Goal: Task Accomplishment & Management: Complete application form

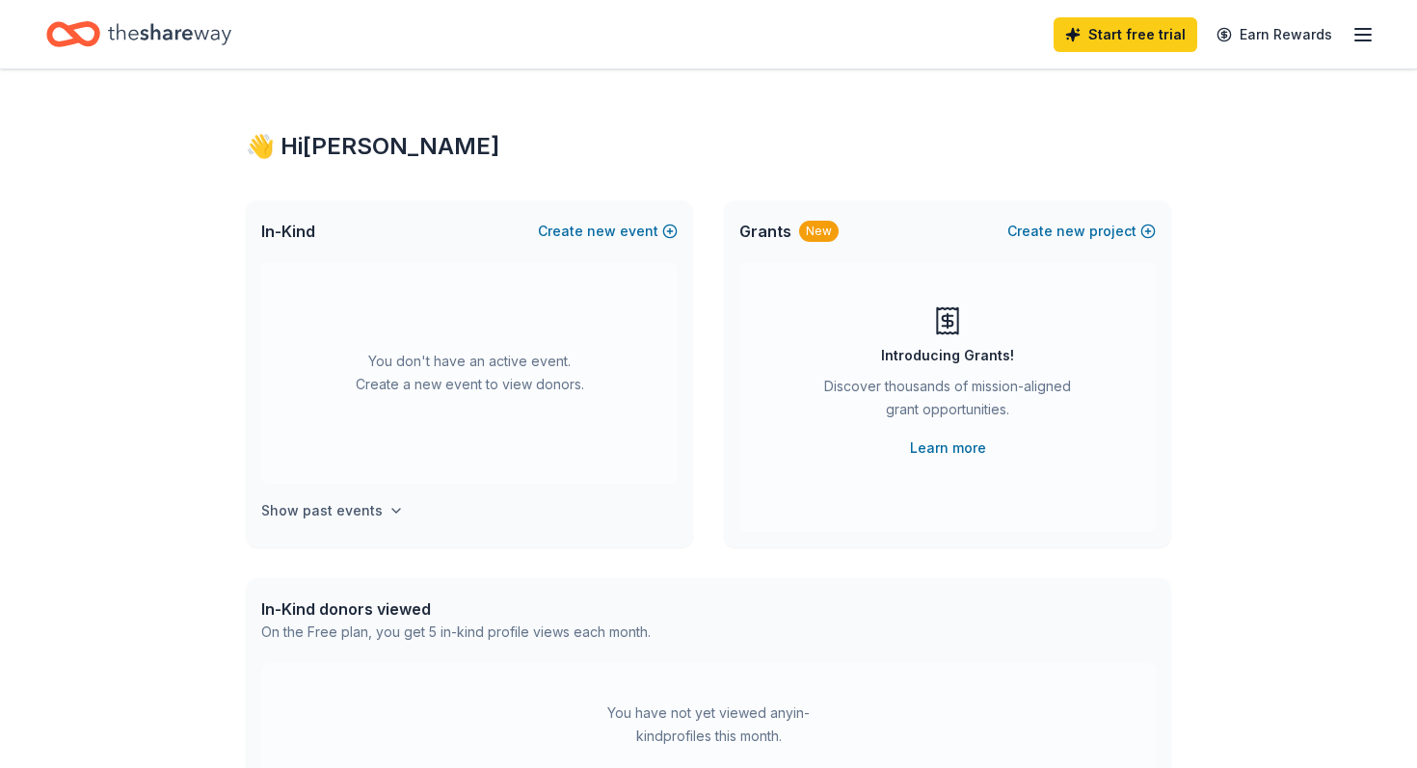
click at [361, 511] on h4 "Show past events" at bounding box center [321, 510] width 121 height 23
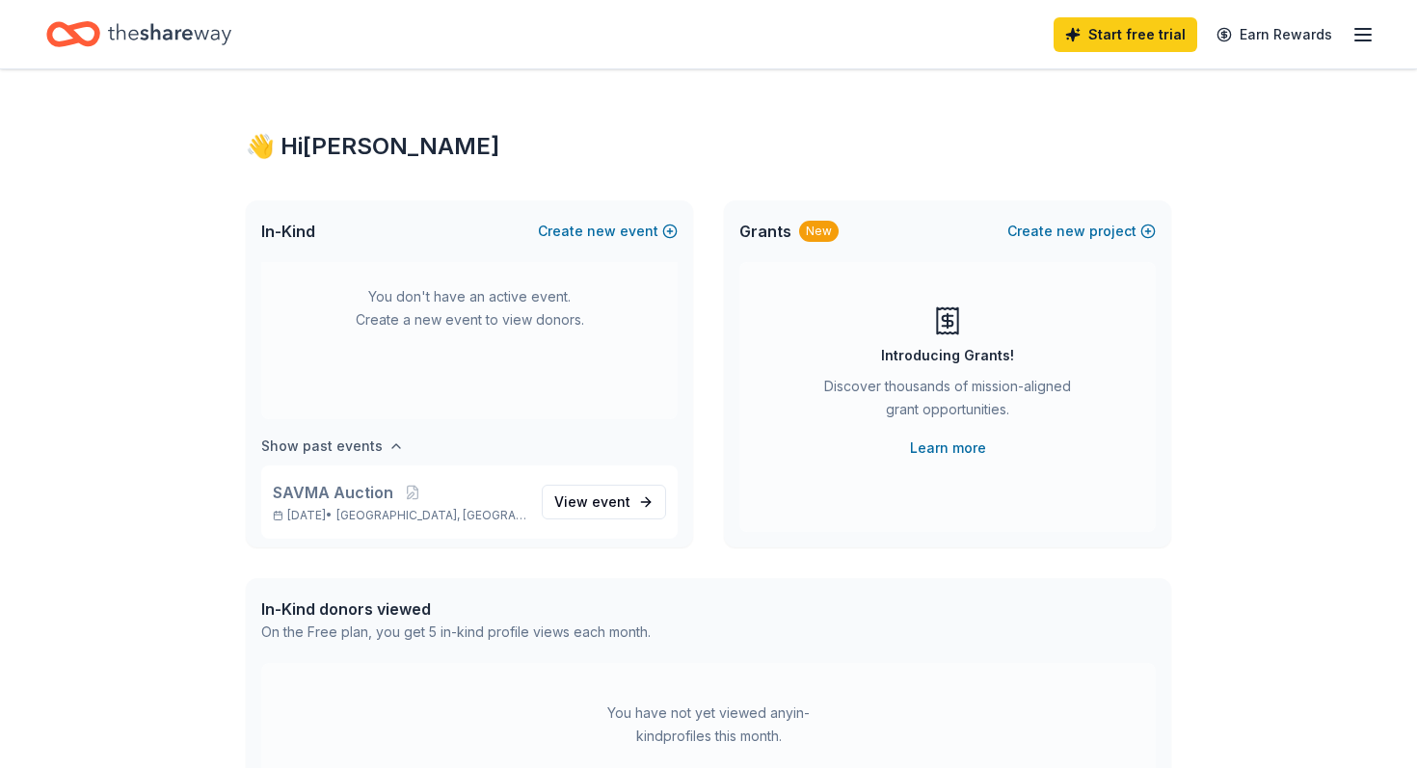
scroll to position [71, 0]
click at [468, 502] on p "Oct 26, 2024 • Philadelphia, PA" at bounding box center [400, 508] width 254 height 15
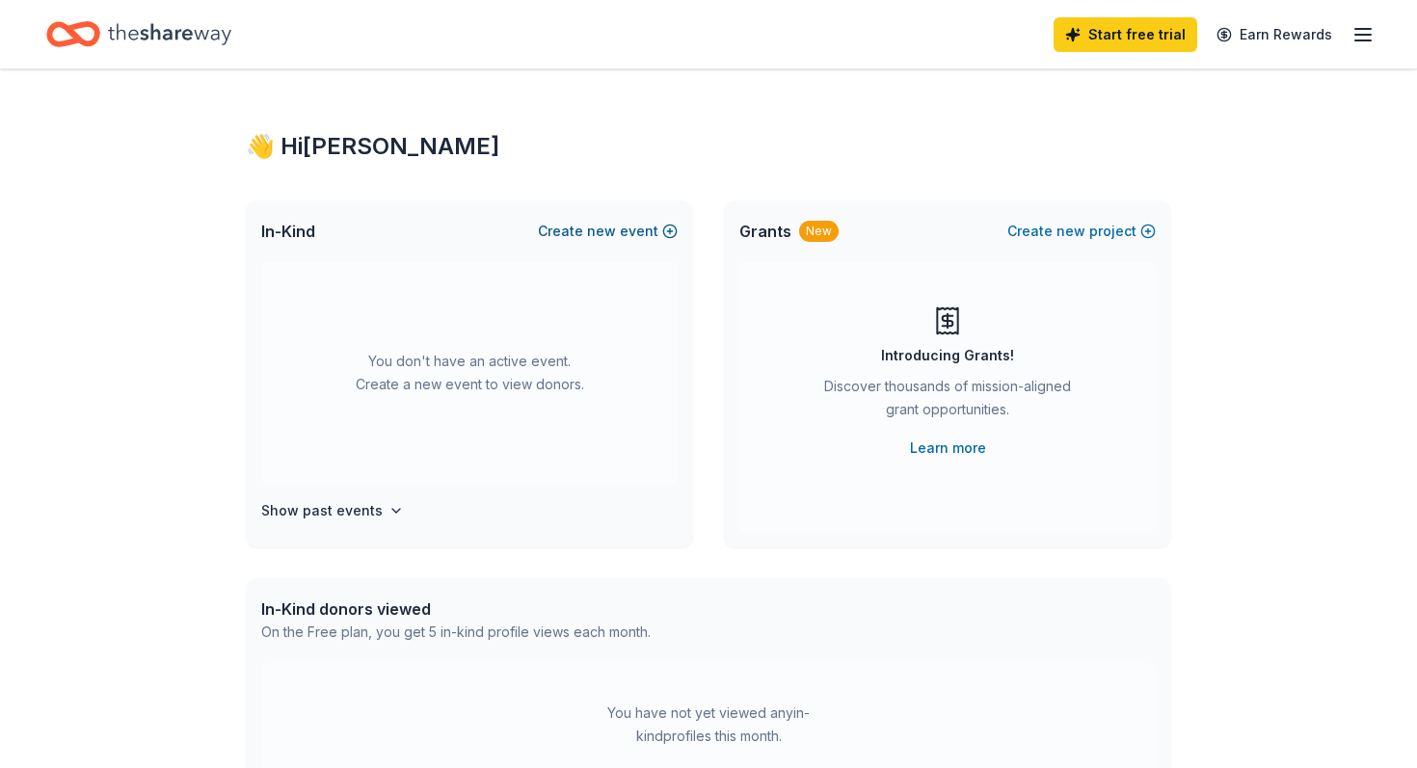
click at [643, 226] on button "Create new event" at bounding box center [608, 231] width 140 height 23
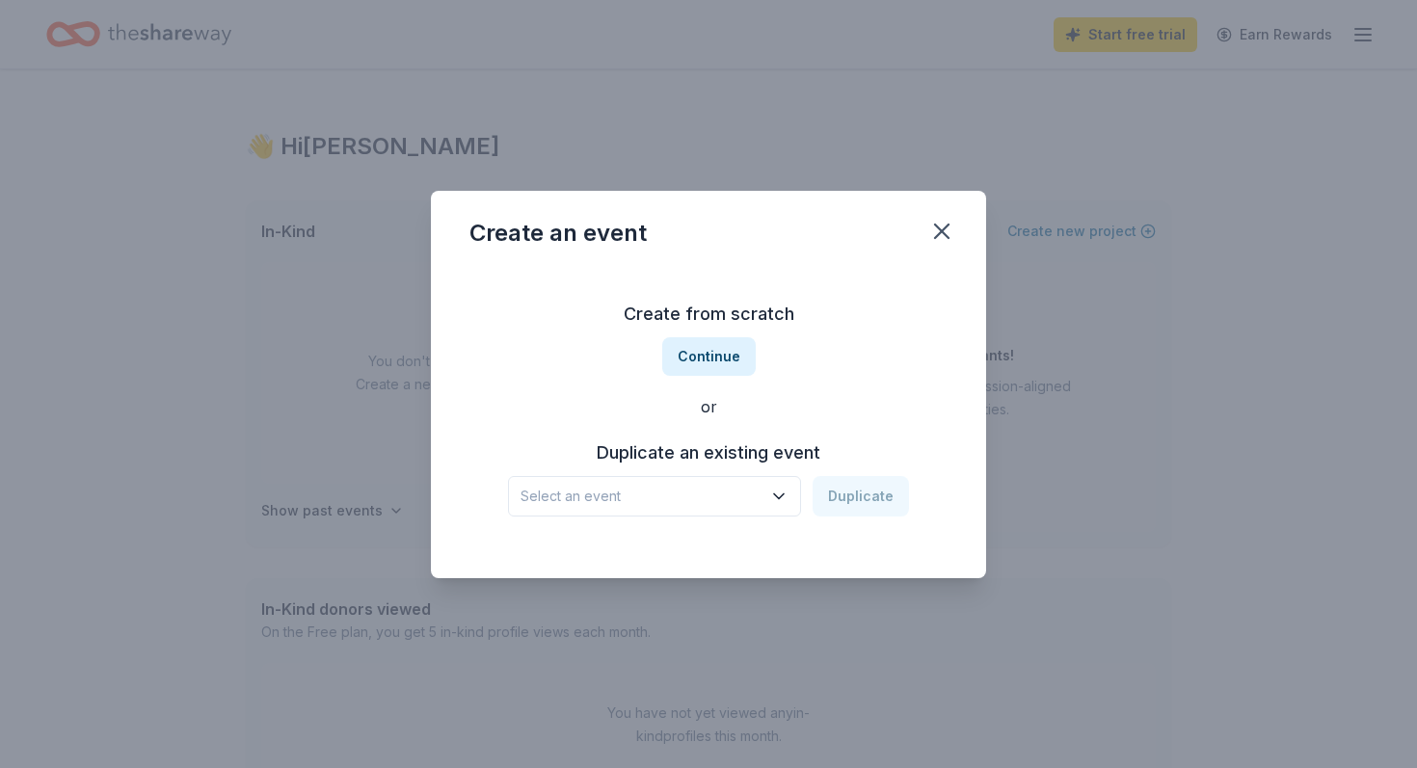
click at [638, 499] on span "Select an event" at bounding box center [641, 496] width 241 height 23
click at [631, 553] on div "SAVMA Auction" at bounding box center [579, 548] width 102 height 23
click at [878, 496] on button "Duplicate" at bounding box center [861, 496] width 96 height 40
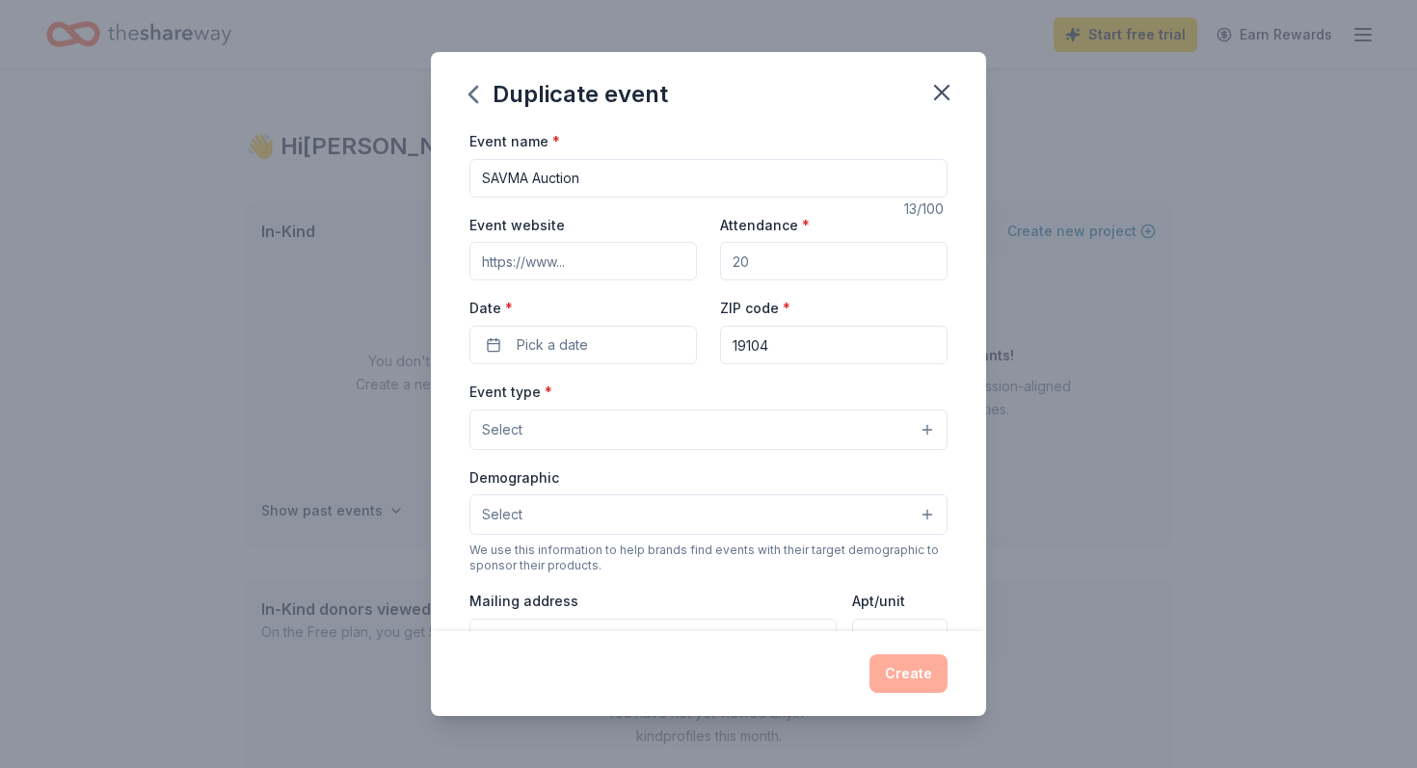
click at [779, 265] on input "Attendance *" at bounding box center [834, 261] width 228 height 39
type input "100"
click at [613, 344] on button "Pick a date" at bounding box center [584, 345] width 228 height 39
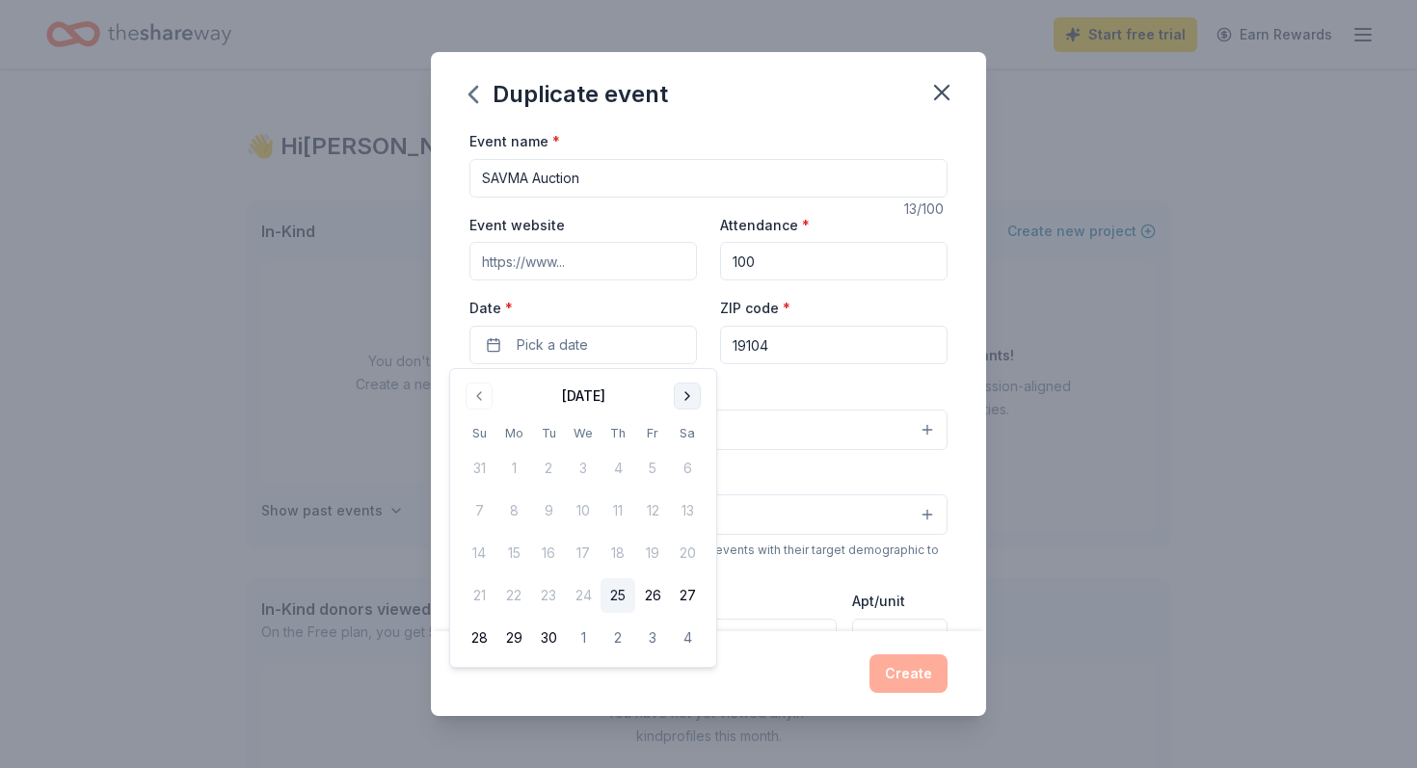
click at [687, 402] on button "Go to next month" at bounding box center [687, 396] width 27 height 27
click at [688, 596] on button "25" at bounding box center [687, 596] width 35 height 35
click at [752, 382] on div "Event type * Select" at bounding box center [709, 415] width 478 height 70
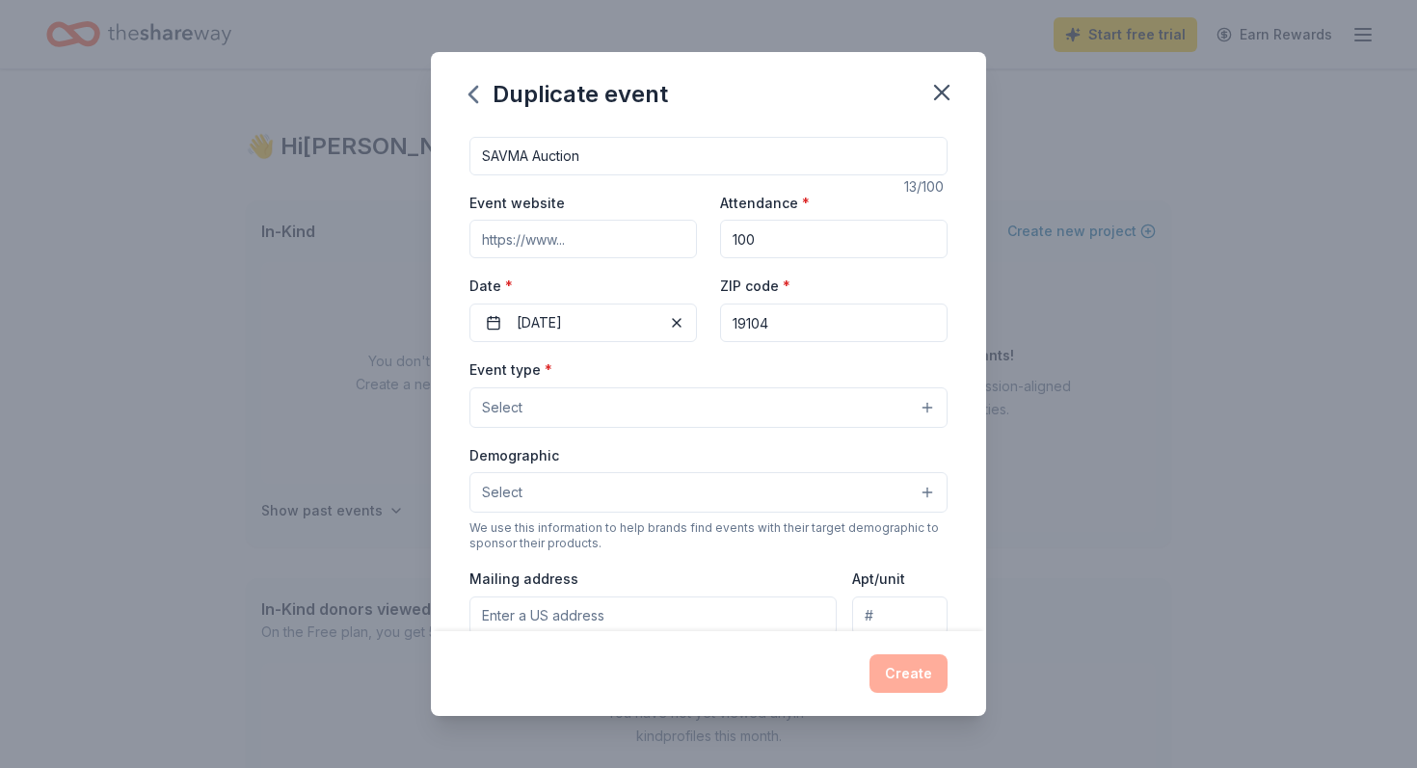
scroll to position [26, 0]
click at [659, 400] on button "Select" at bounding box center [709, 404] width 478 height 40
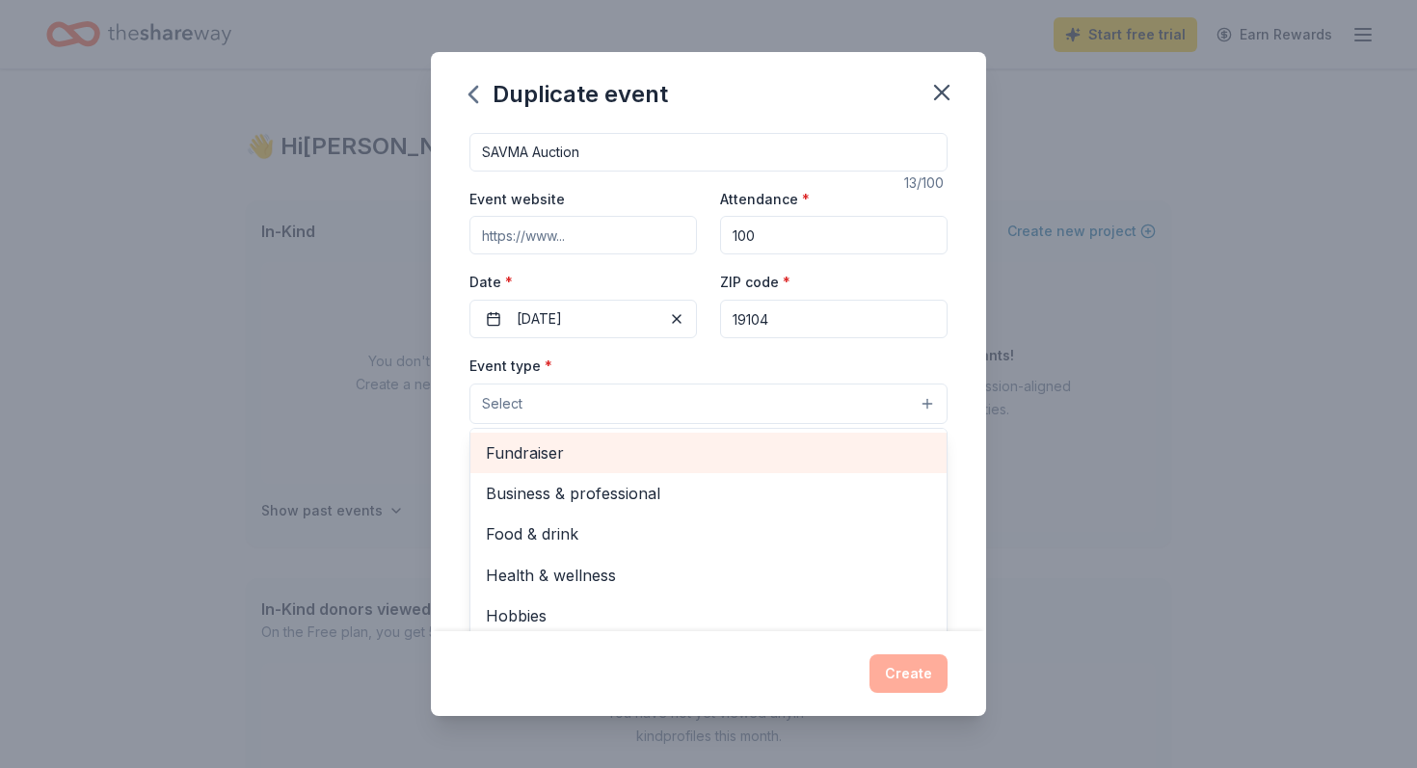
click at [649, 450] on span "Fundraiser" at bounding box center [708, 453] width 445 height 25
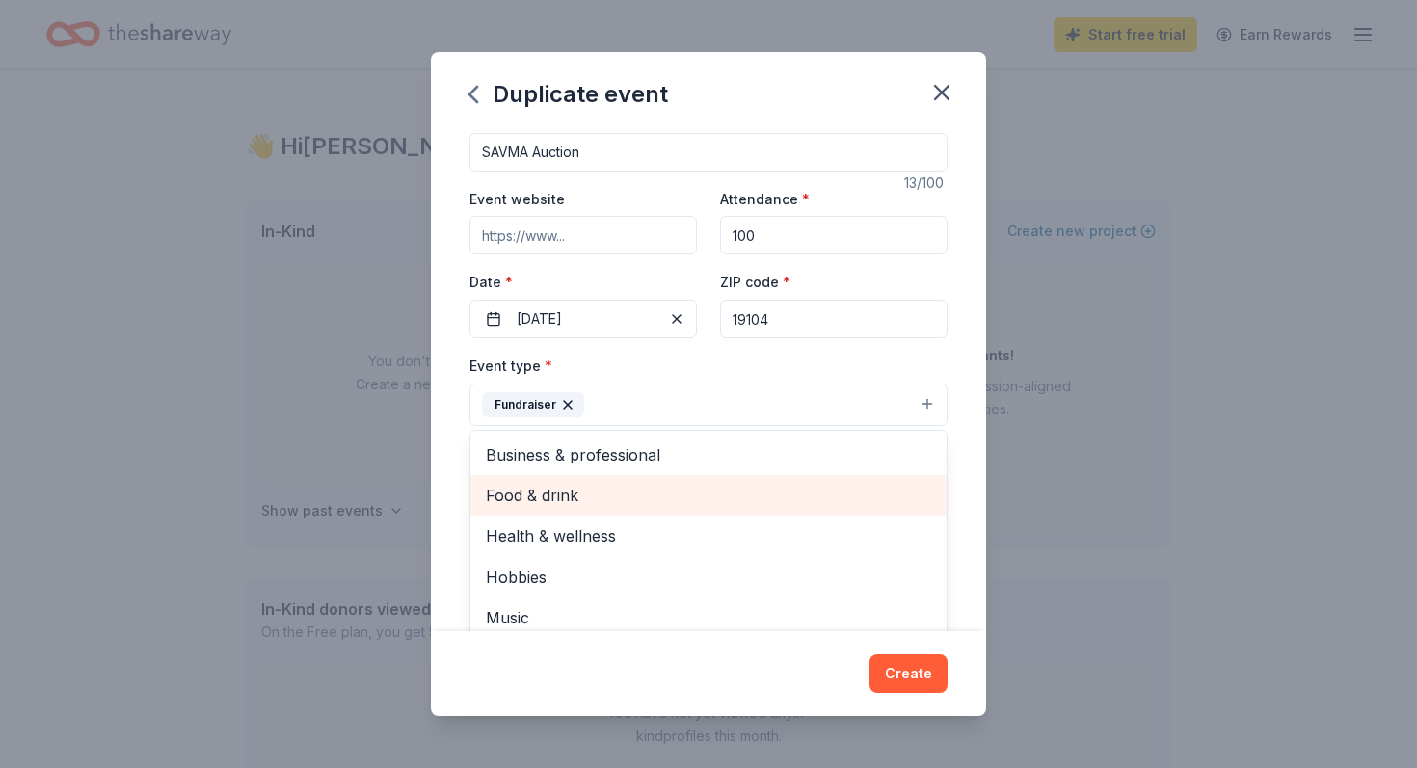
scroll to position [23, 0]
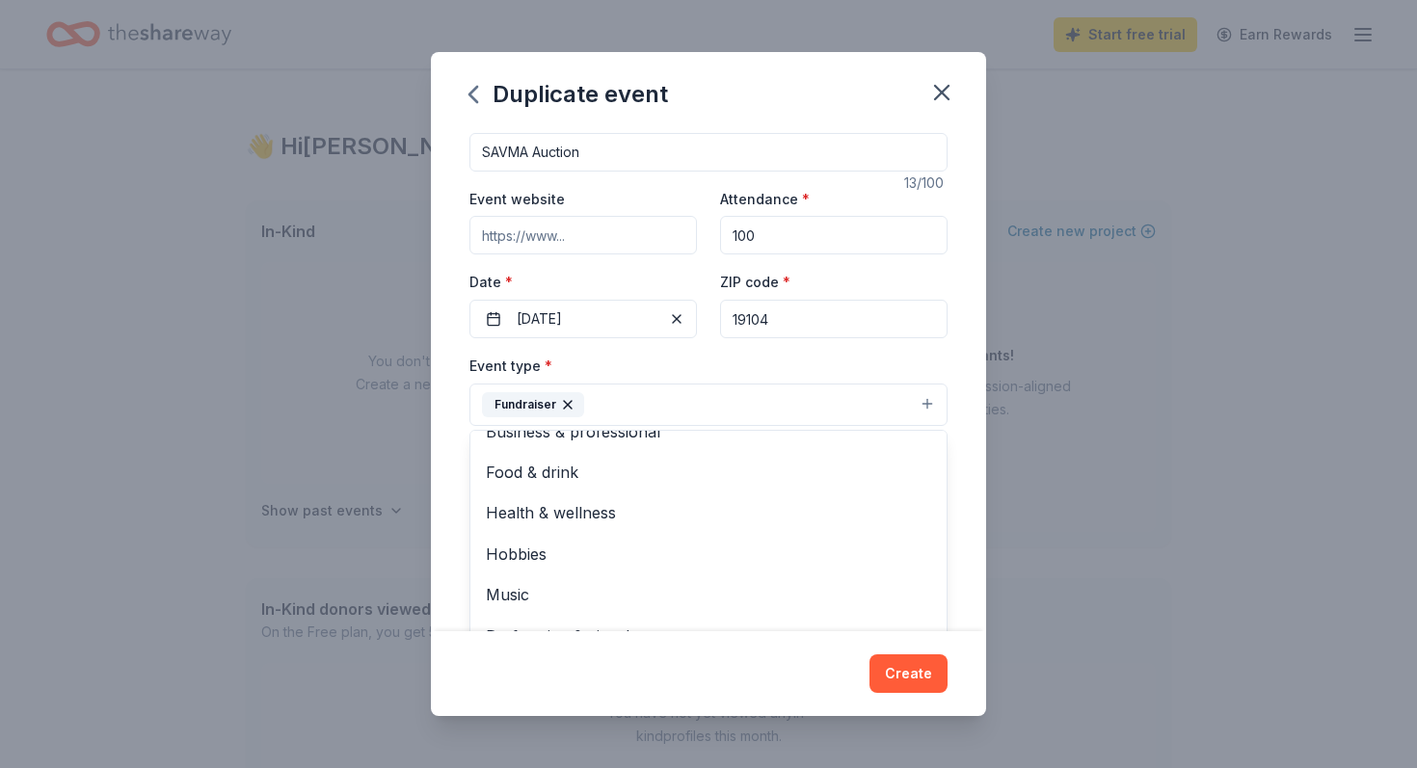
click at [905, 355] on div "Event type * Fundraiser Business & professional Food & drink Health & wellness …" at bounding box center [709, 390] width 478 height 72
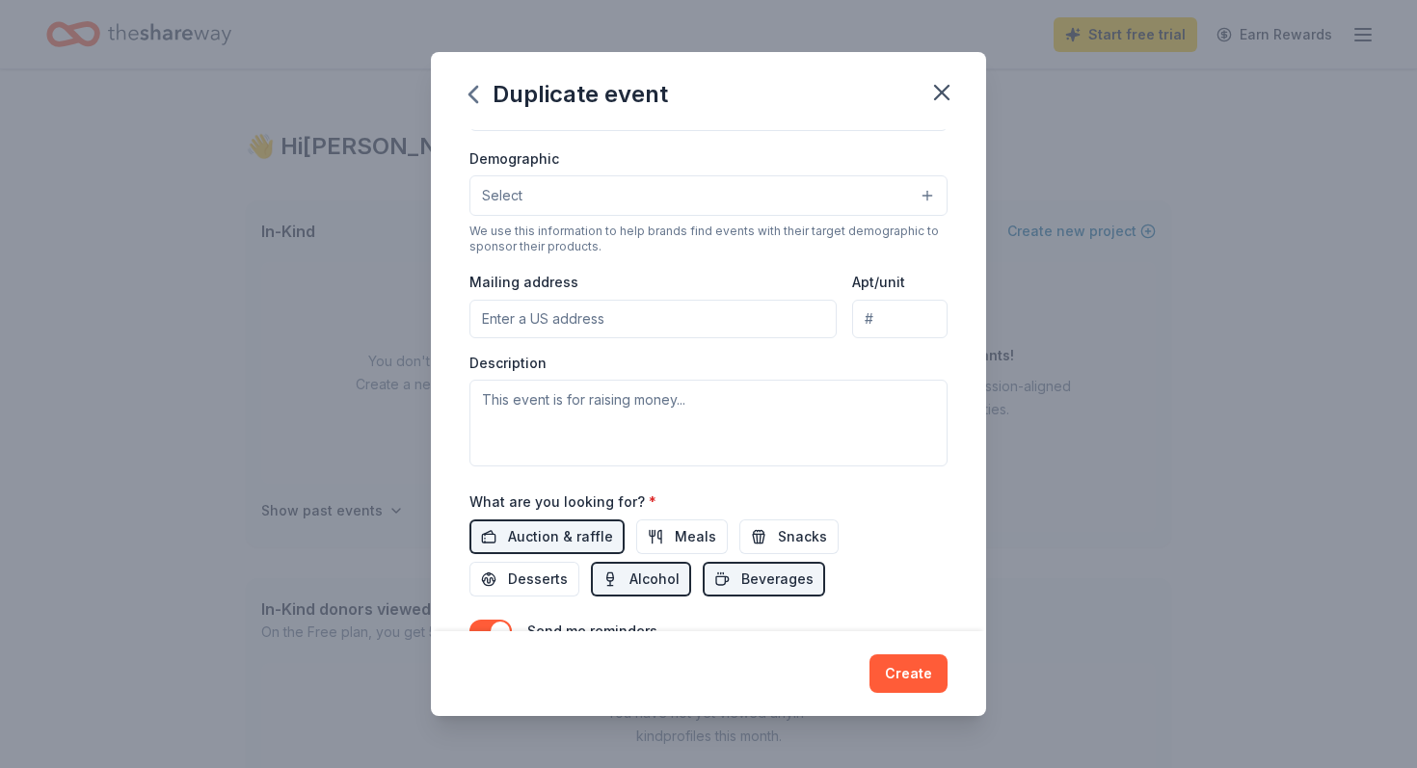
scroll to position [333, 0]
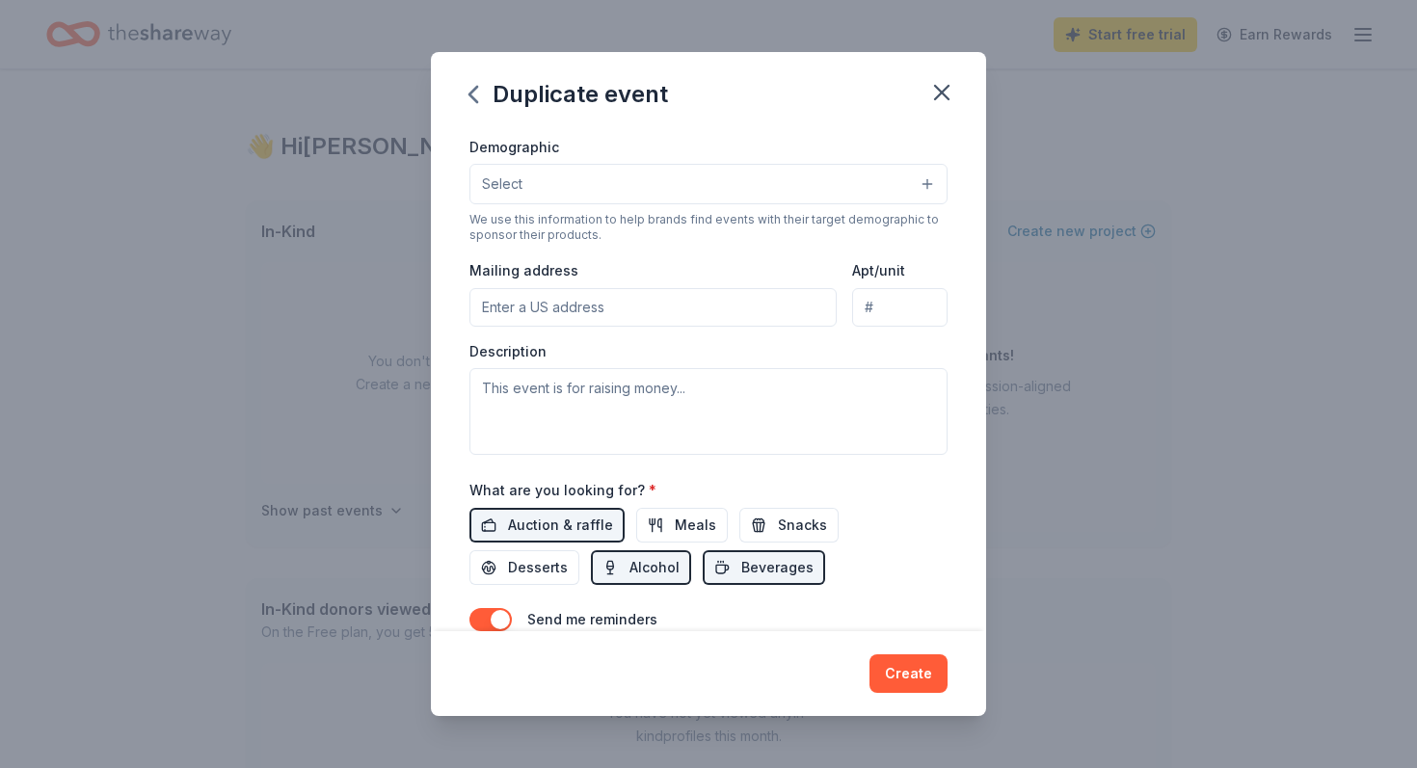
click at [774, 180] on button "Select" at bounding box center [709, 184] width 478 height 40
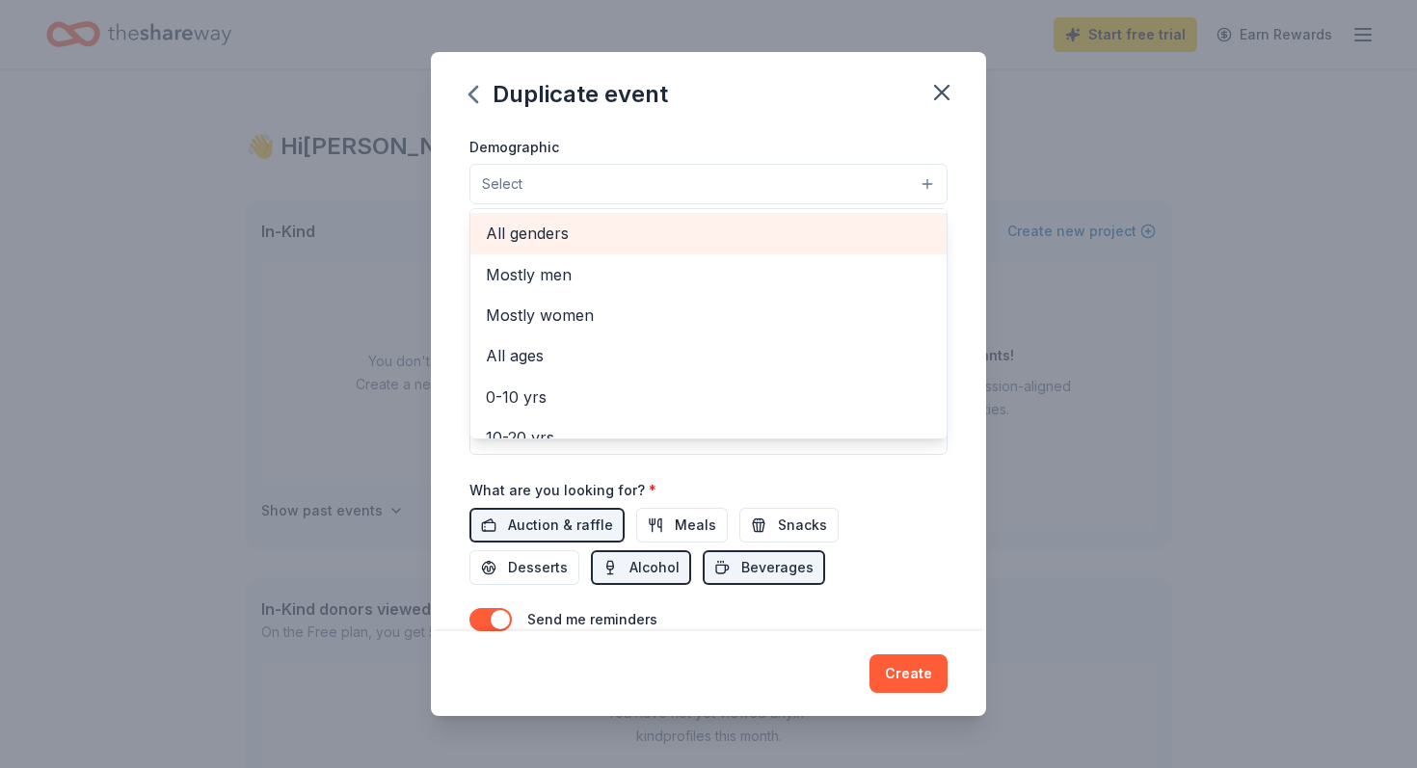
click at [813, 239] on span "All genders" at bounding box center [708, 233] width 445 height 25
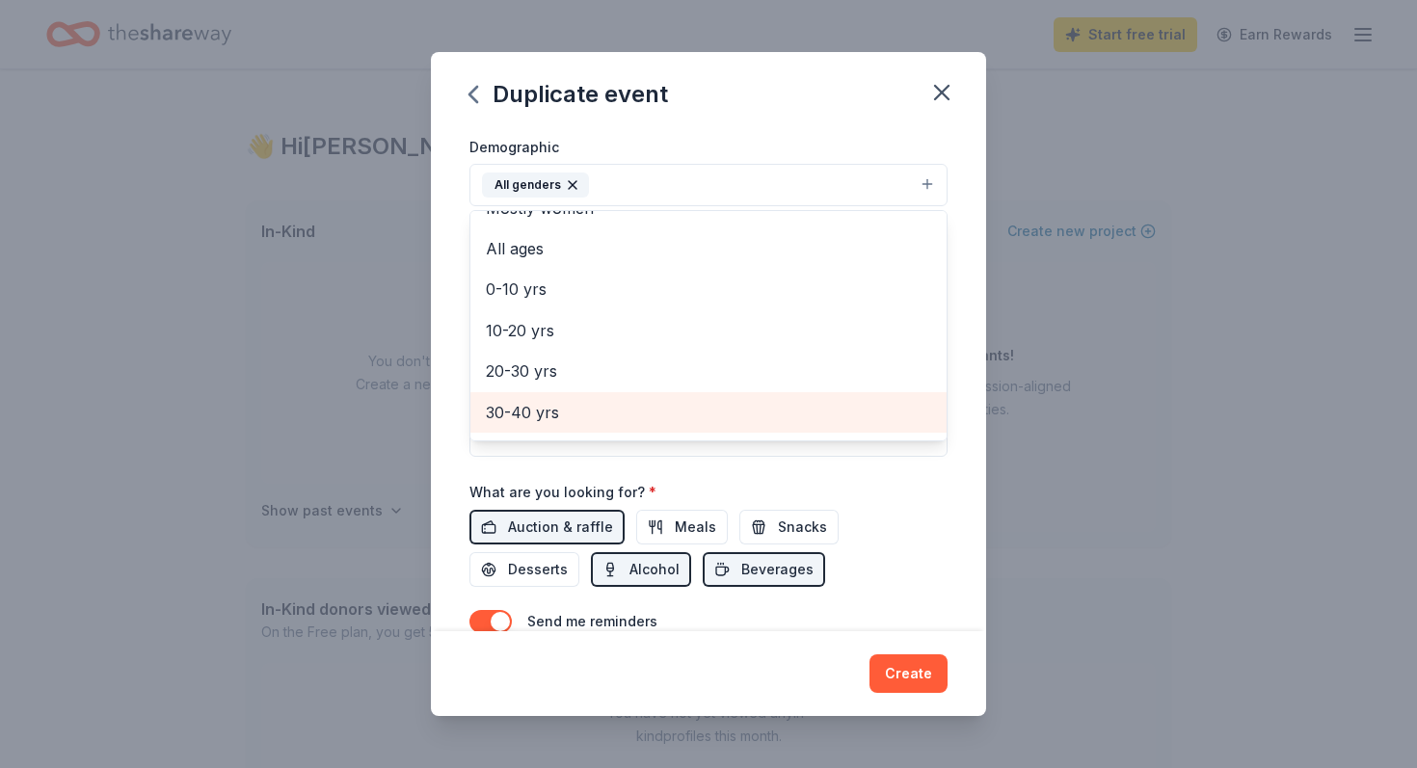
scroll to position [67, 0]
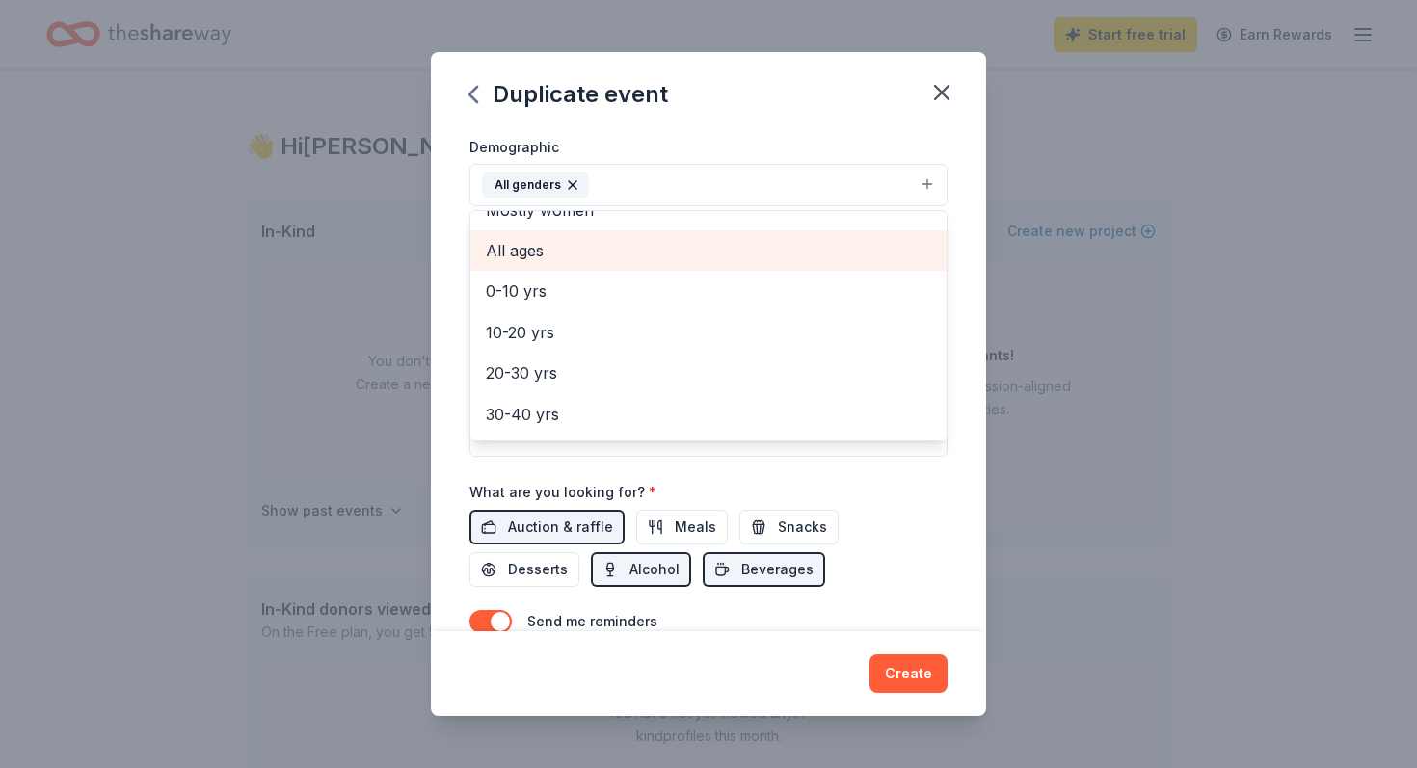
click at [777, 262] on span "All ages" at bounding box center [708, 250] width 445 height 25
click at [966, 275] on div "Event name * SAVMA Auction 13 /100 Event website Attendance * 100 Date * 10/25/…" at bounding box center [708, 380] width 555 height 502
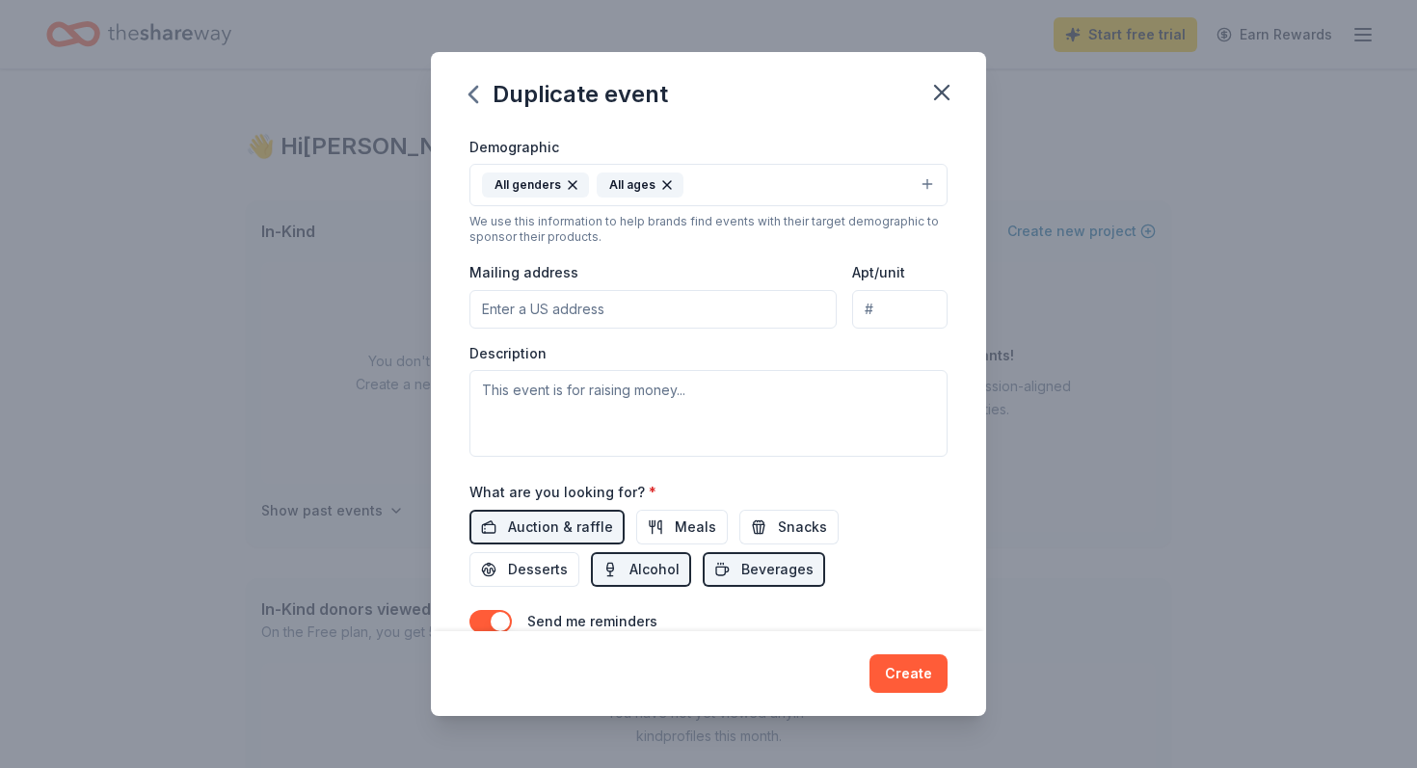
click at [608, 315] on input "Mailing address" at bounding box center [653, 309] width 367 height 39
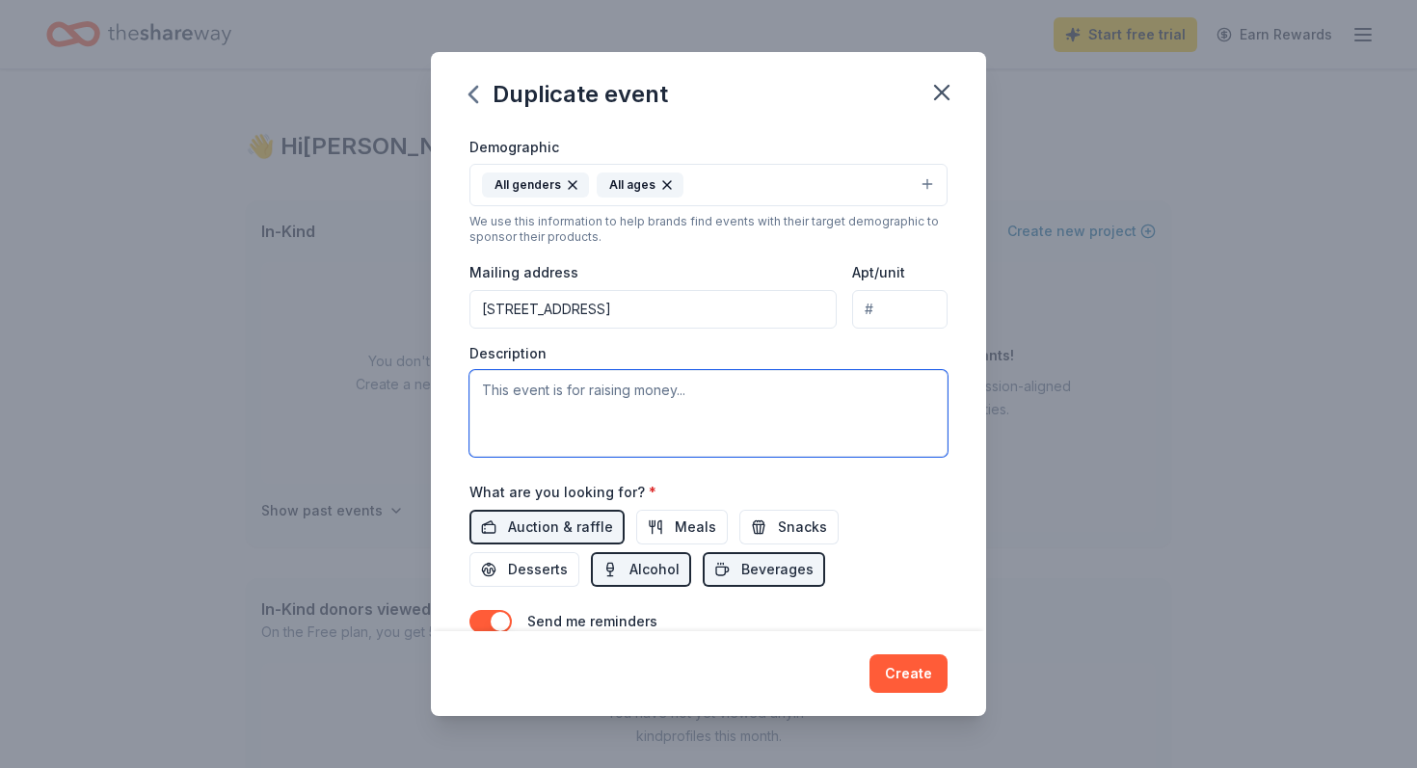
type input "3800 Spruce Street, Philadelphia, PA, 19104"
click at [630, 391] on textarea at bounding box center [709, 413] width 478 height 87
paste textarea "Our annual auction benefits the Student Chapter of the American Veterinary Medi…"
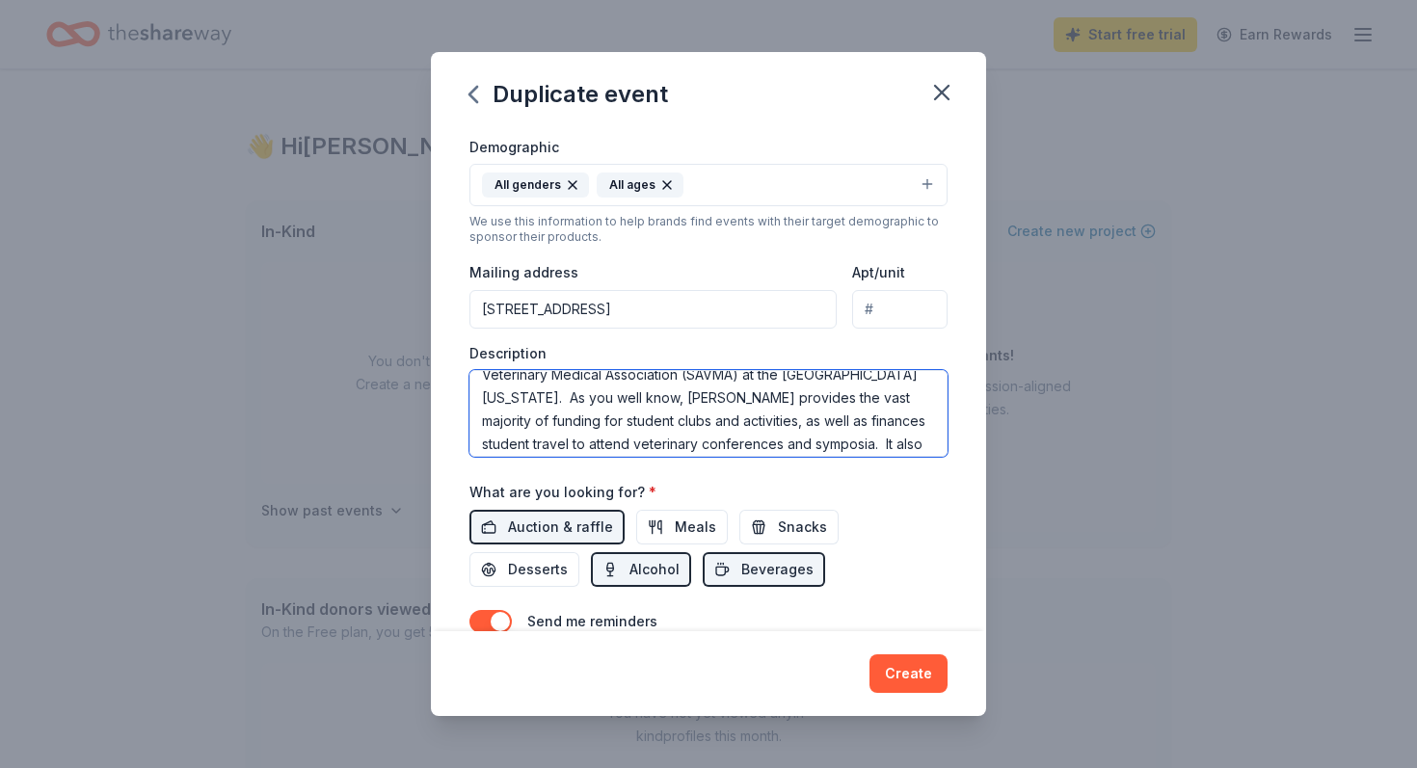
scroll to position [35, 0]
drag, startPoint x: 662, startPoint y: 407, endPoint x: 581, endPoint y: 409, distance: 81.0
click at [581, 409] on textarea "Our annual auction benefits the Student Chapter of the American Veterinary Medi…" at bounding box center [709, 413] width 478 height 87
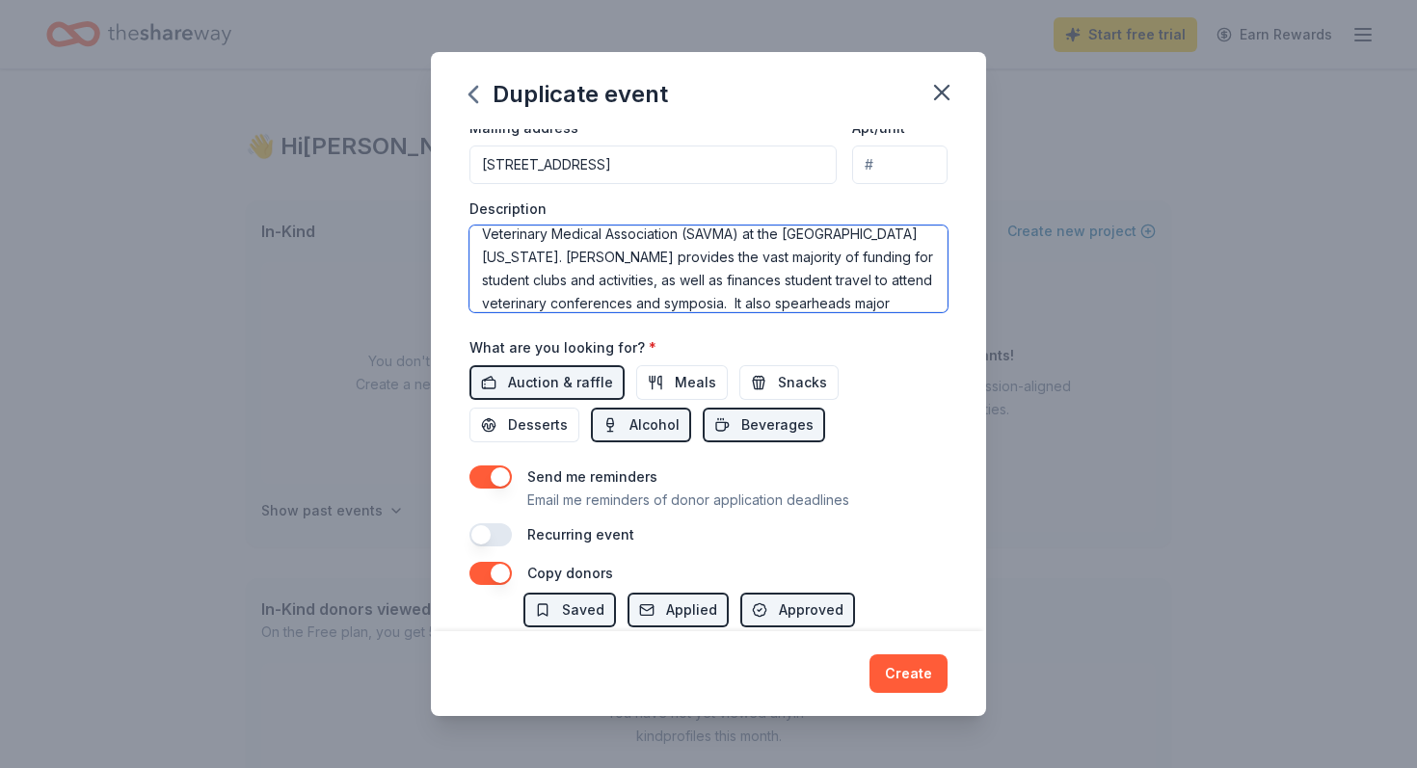
scroll to position [512, 0]
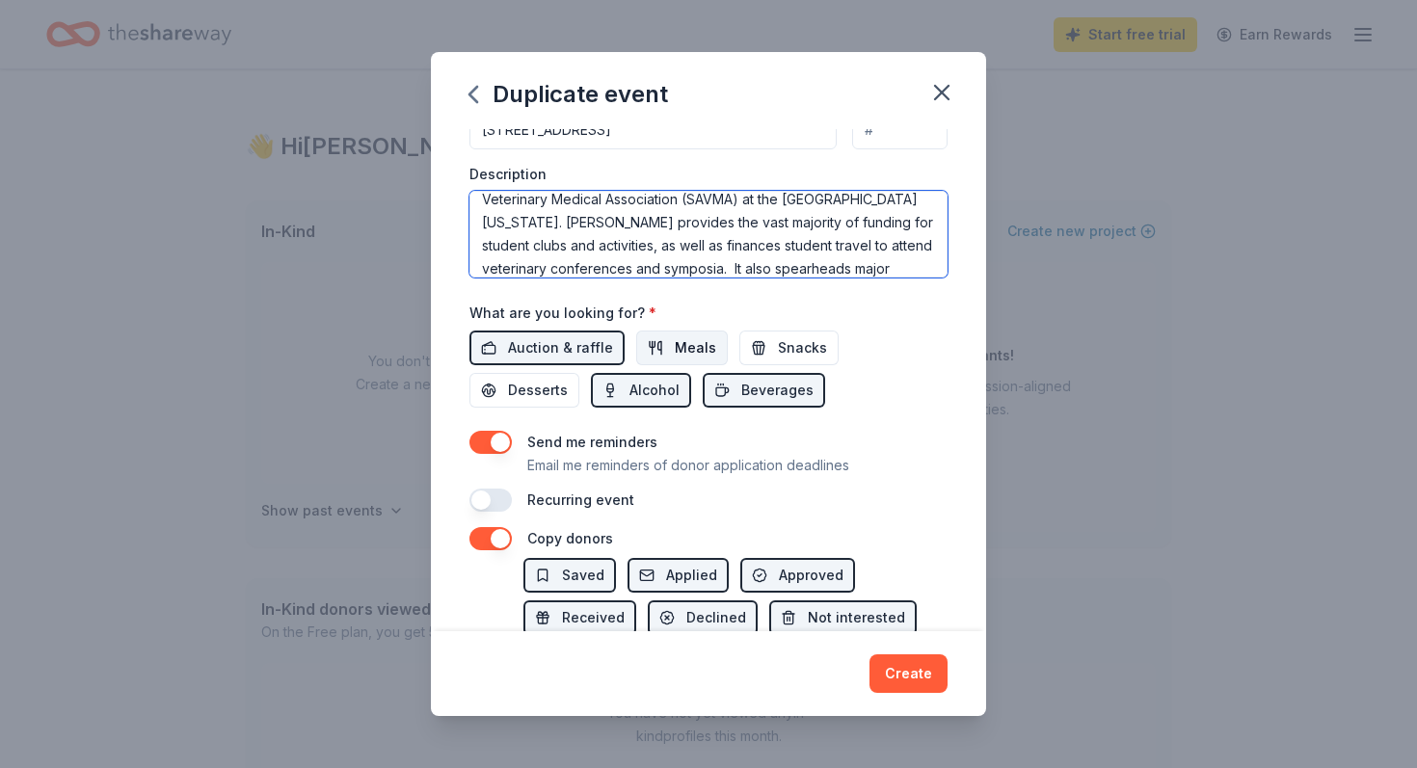
type textarea "Our annual auction benefits the Student Chapter of the American Veterinary Medi…"
click at [680, 344] on span "Meals" at bounding box center [695, 348] width 41 height 23
click at [757, 344] on button "Snacks" at bounding box center [789, 348] width 99 height 35
click at [580, 373] on button "Desserts" at bounding box center [525, 390] width 110 height 35
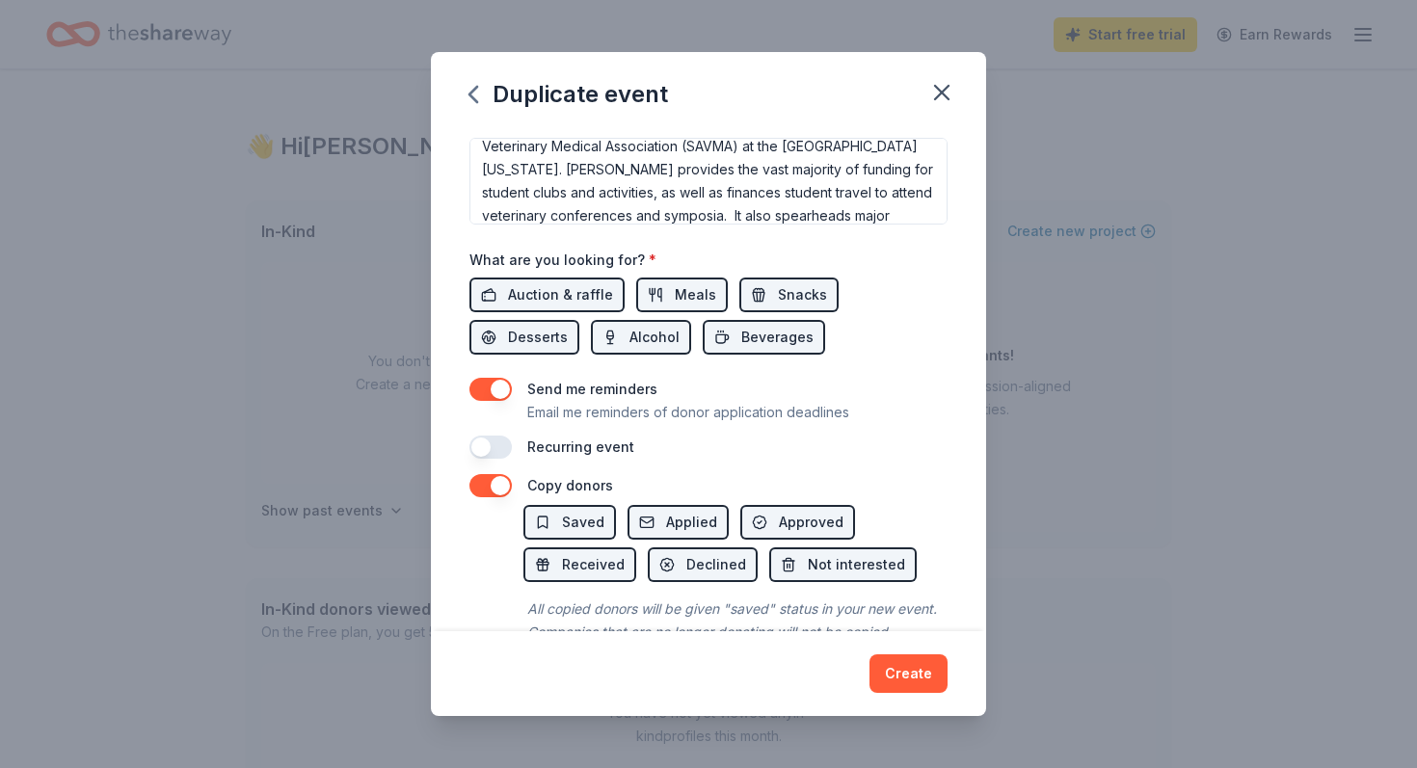
scroll to position [612, 0]
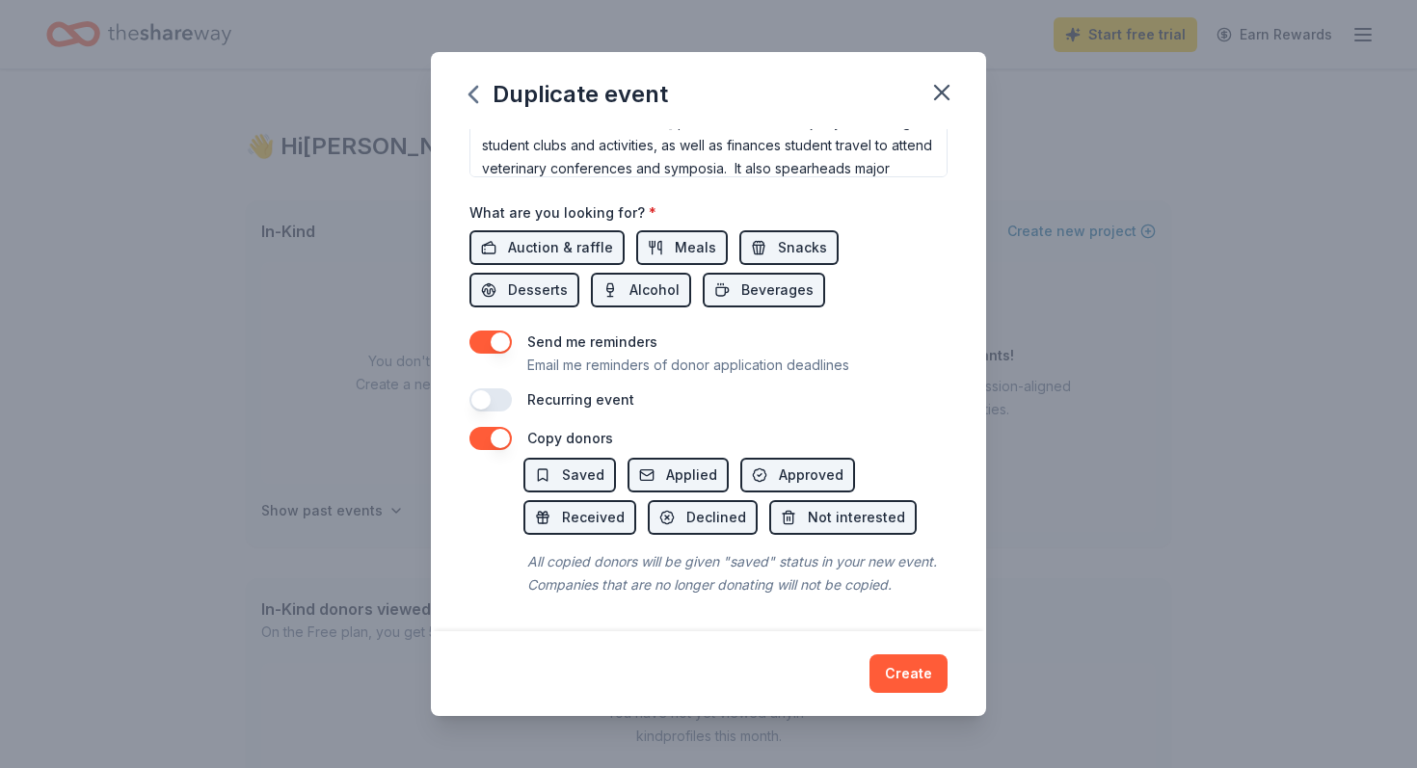
click at [503, 343] on button "button" at bounding box center [491, 342] width 42 height 23
click at [912, 676] on button "Create" at bounding box center [909, 674] width 78 height 39
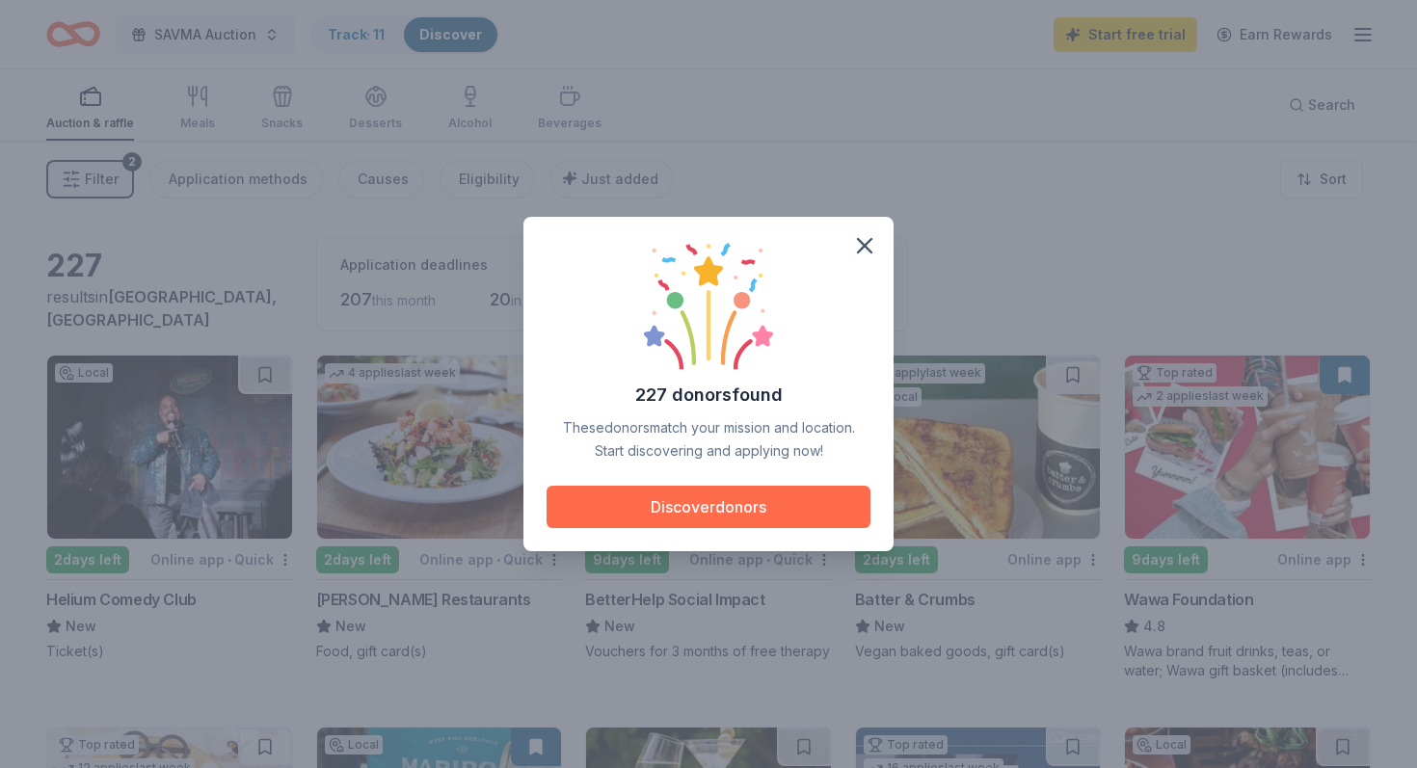
click at [761, 505] on button "Discover donors" at bounding box center [709, 507] width 324 height 42
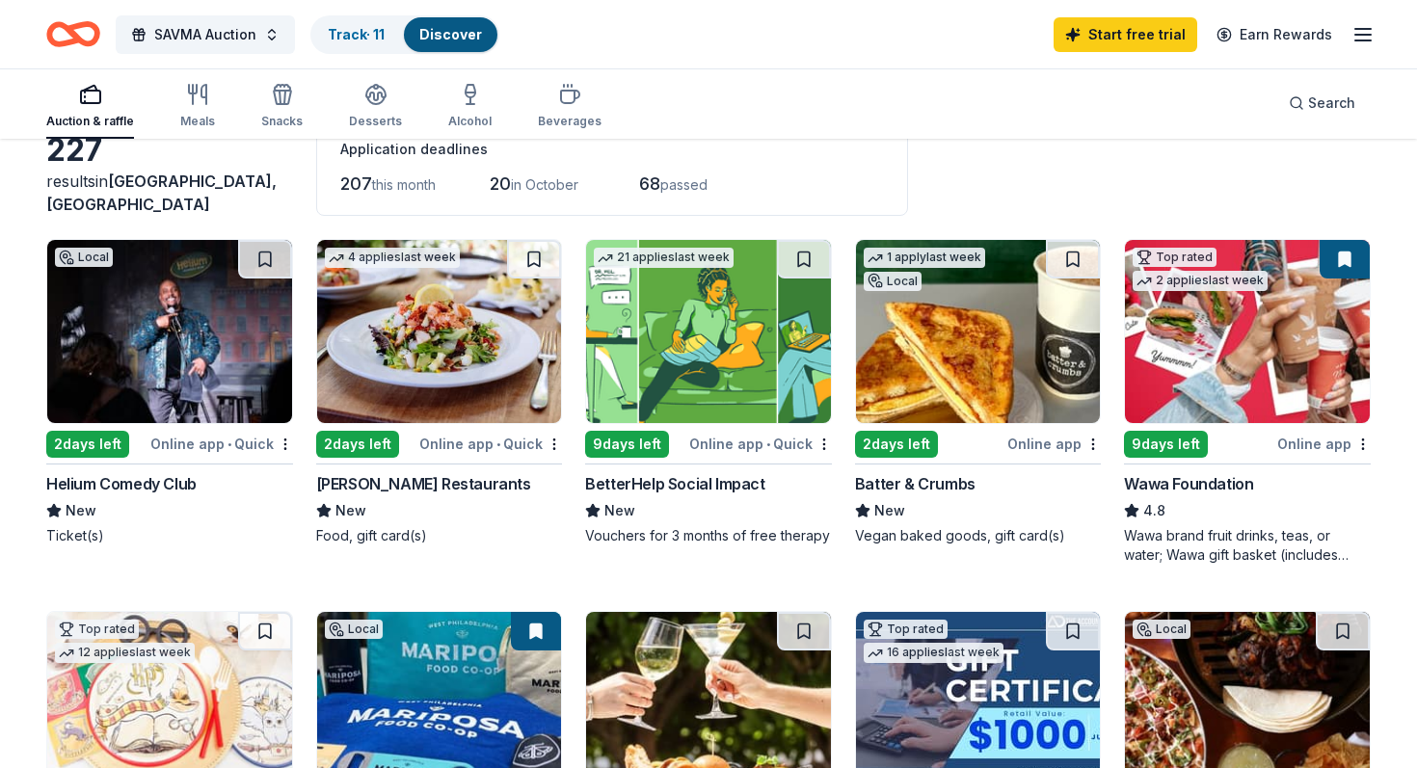
scroll to position [113, 0]
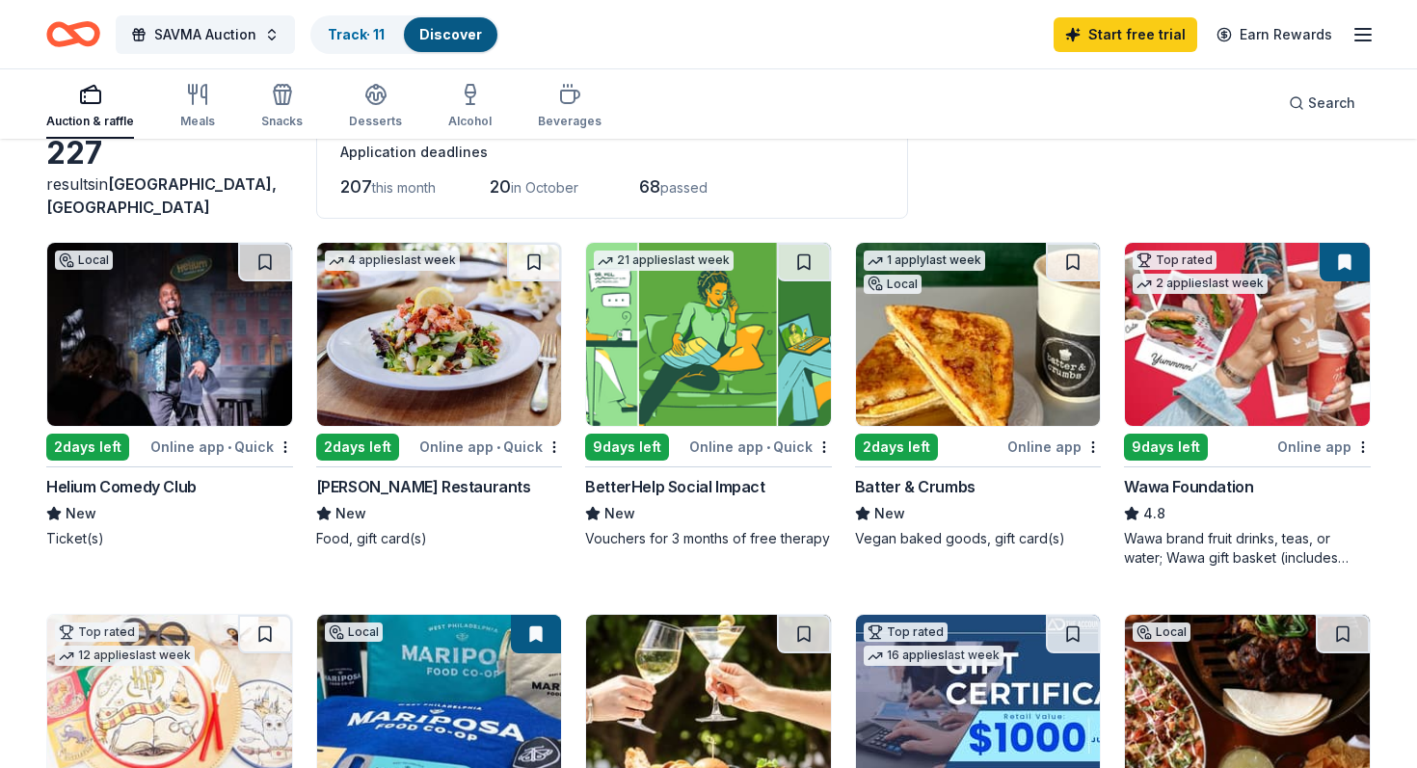
click at [137, 343] on img at bounding box center [169, 334] width 245 height 183
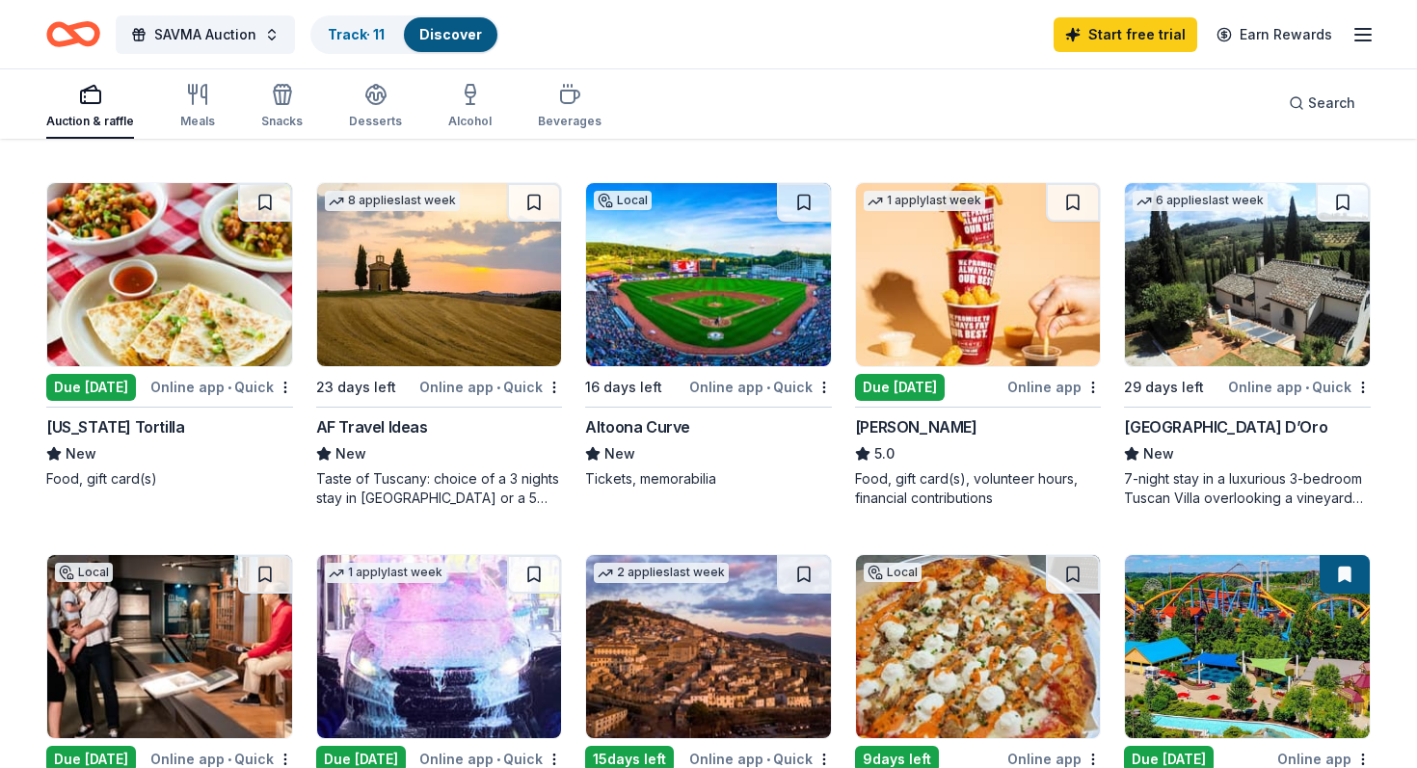
scroll to position [915, 0]
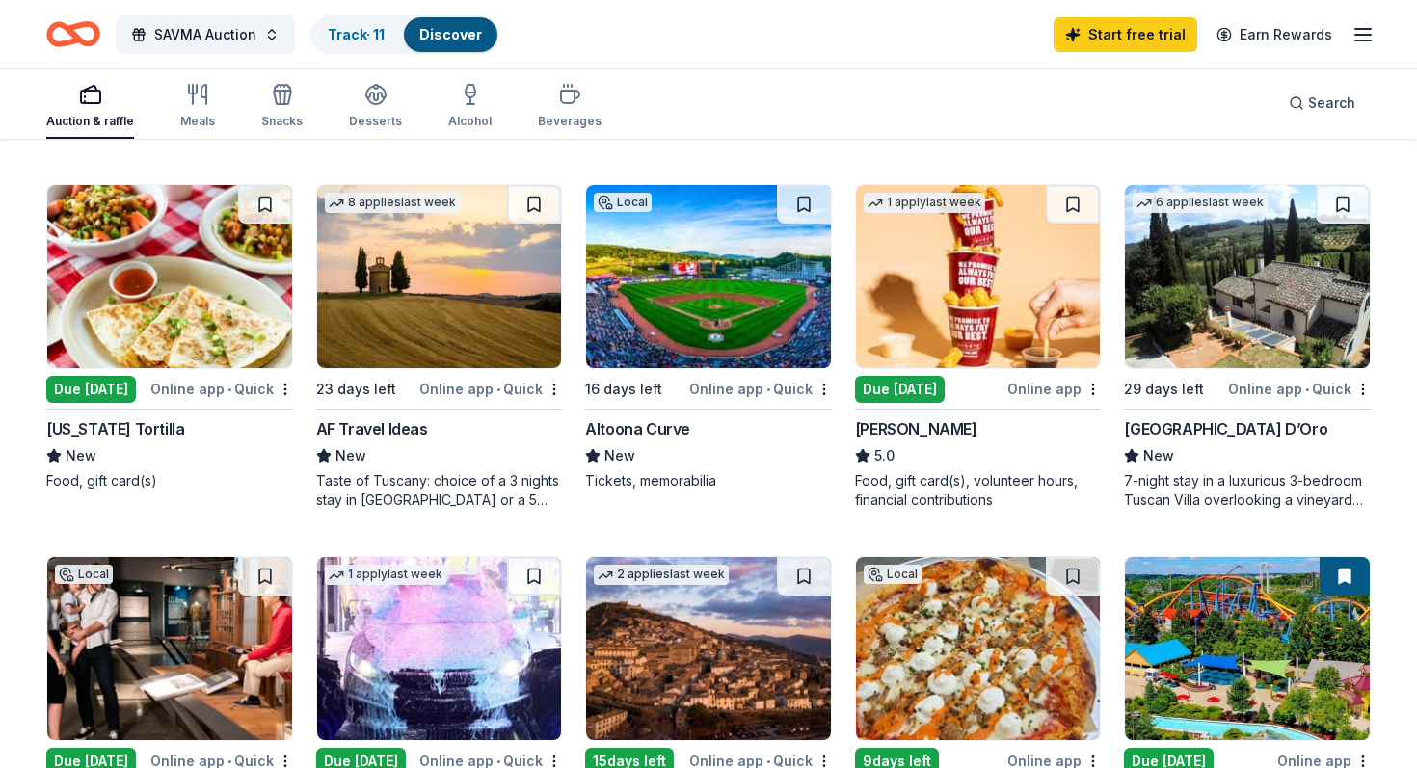
click at [667, 300] on img at bounding box center [708, 276] width 245 height 183
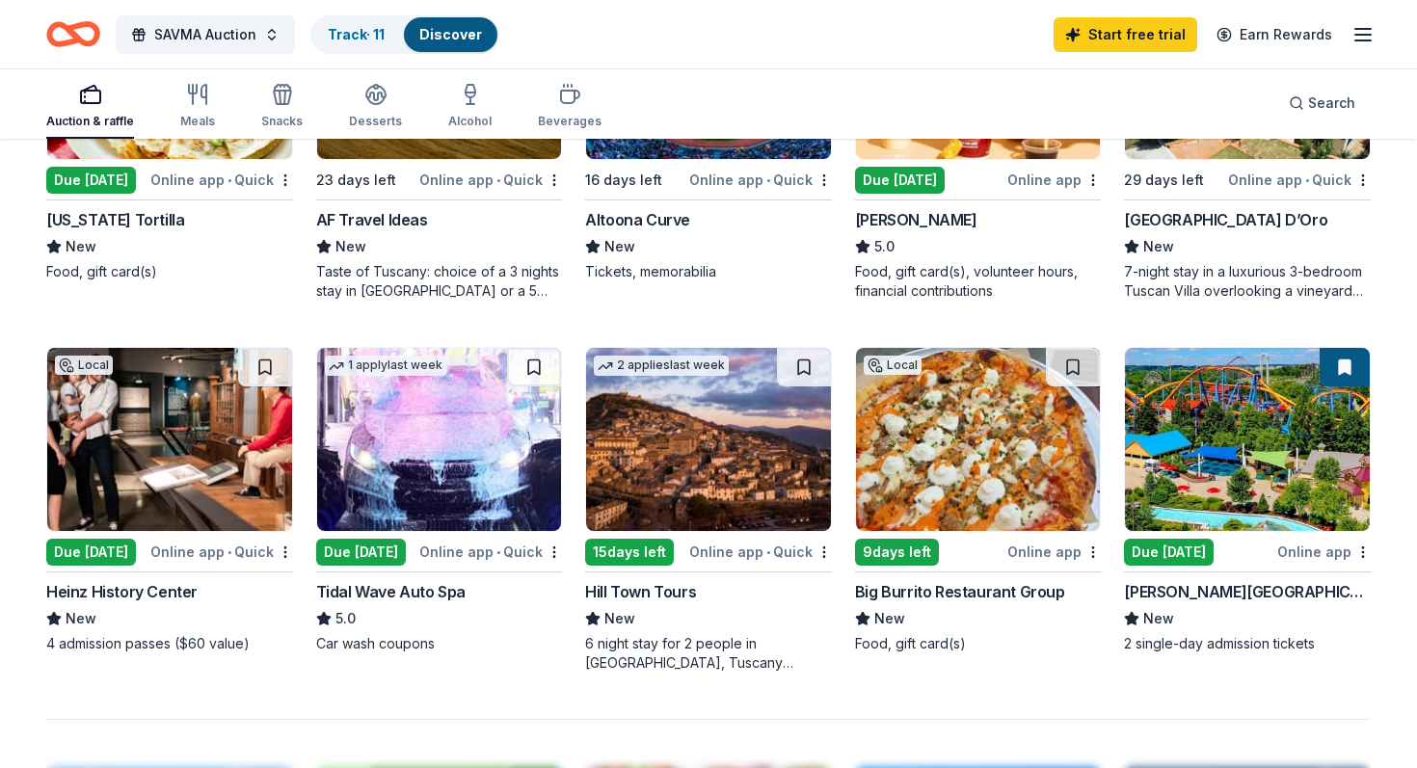
scroll to position [1123, 0]
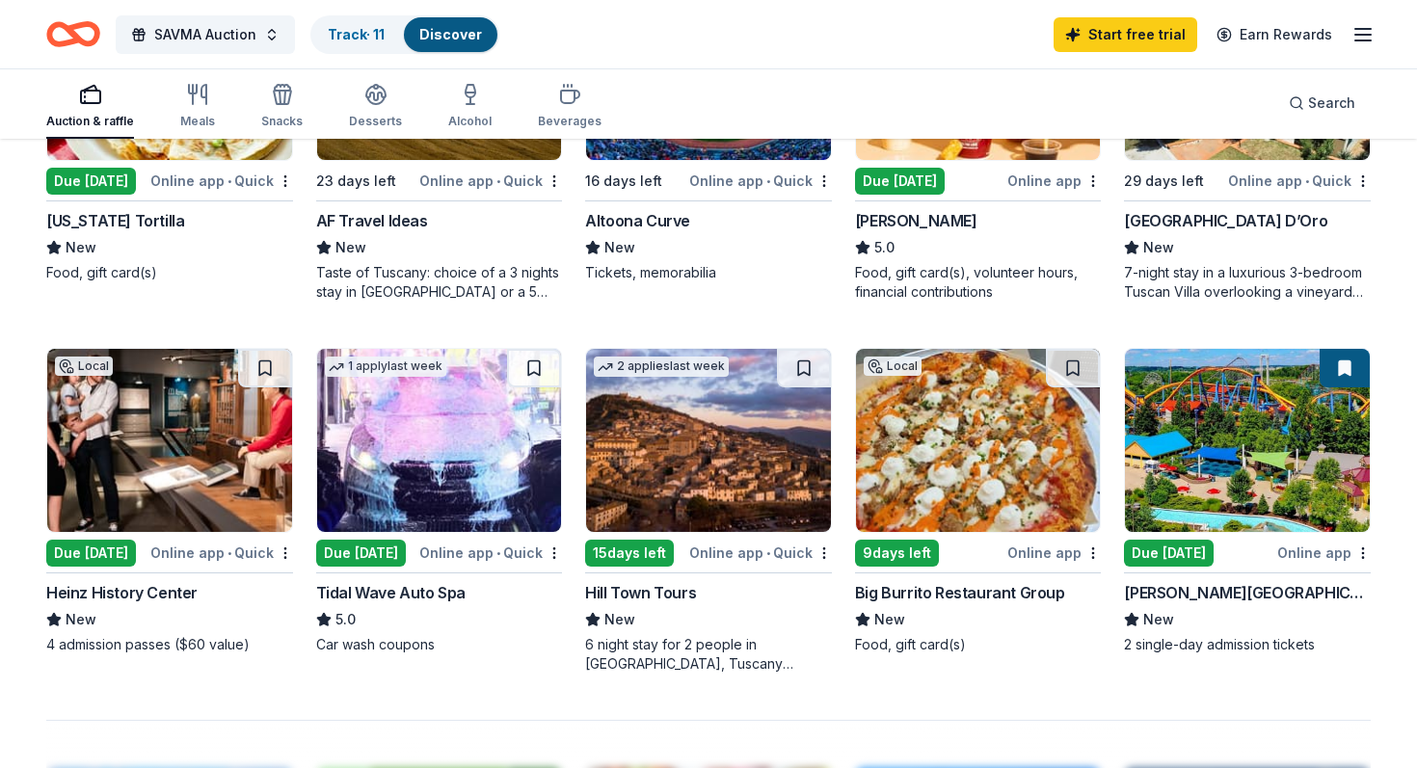
click at [737, 470] on img at bounding box center [708, 440] width 245 height 183
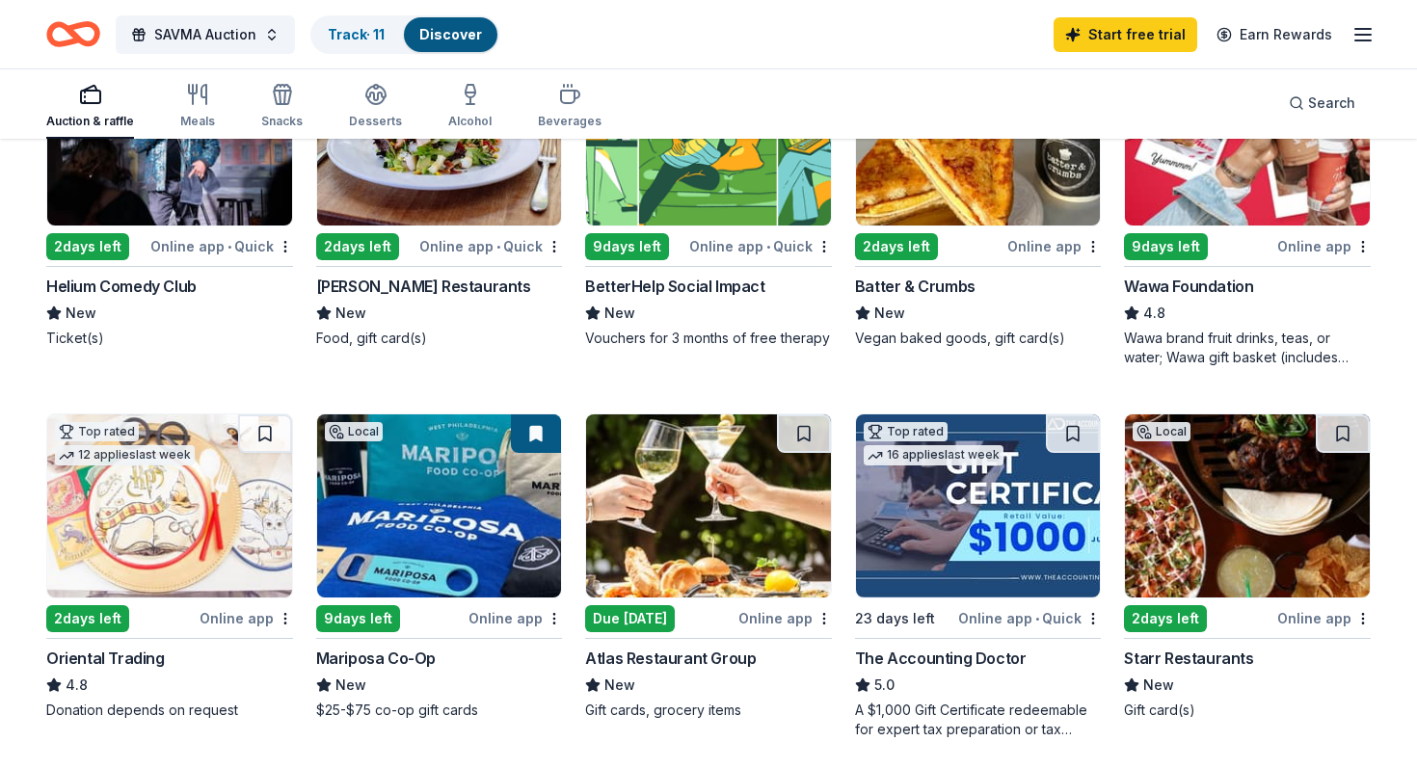
scroll to position [0, 0]
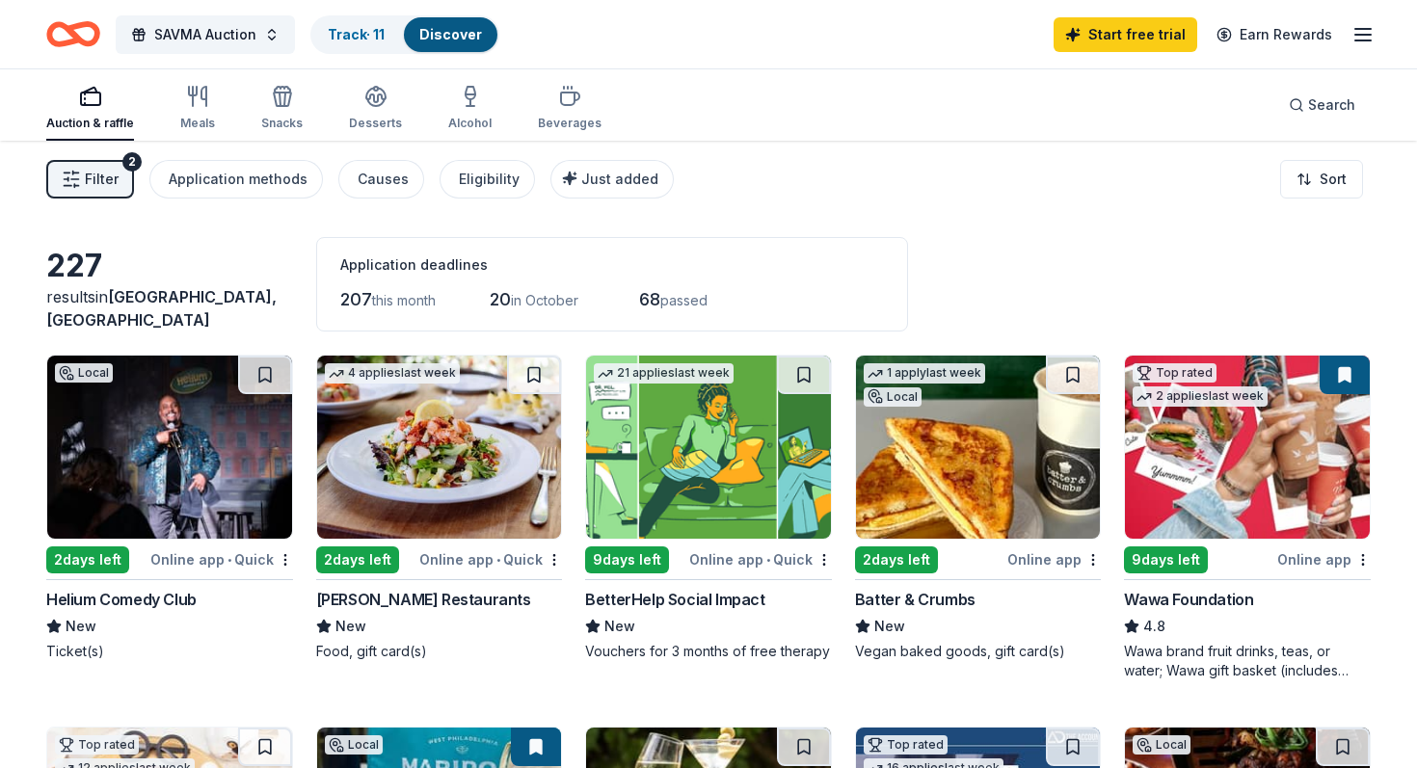
click at [1365, 41] on icon "button" at bounding box center [1363, 34] width 23 height 23
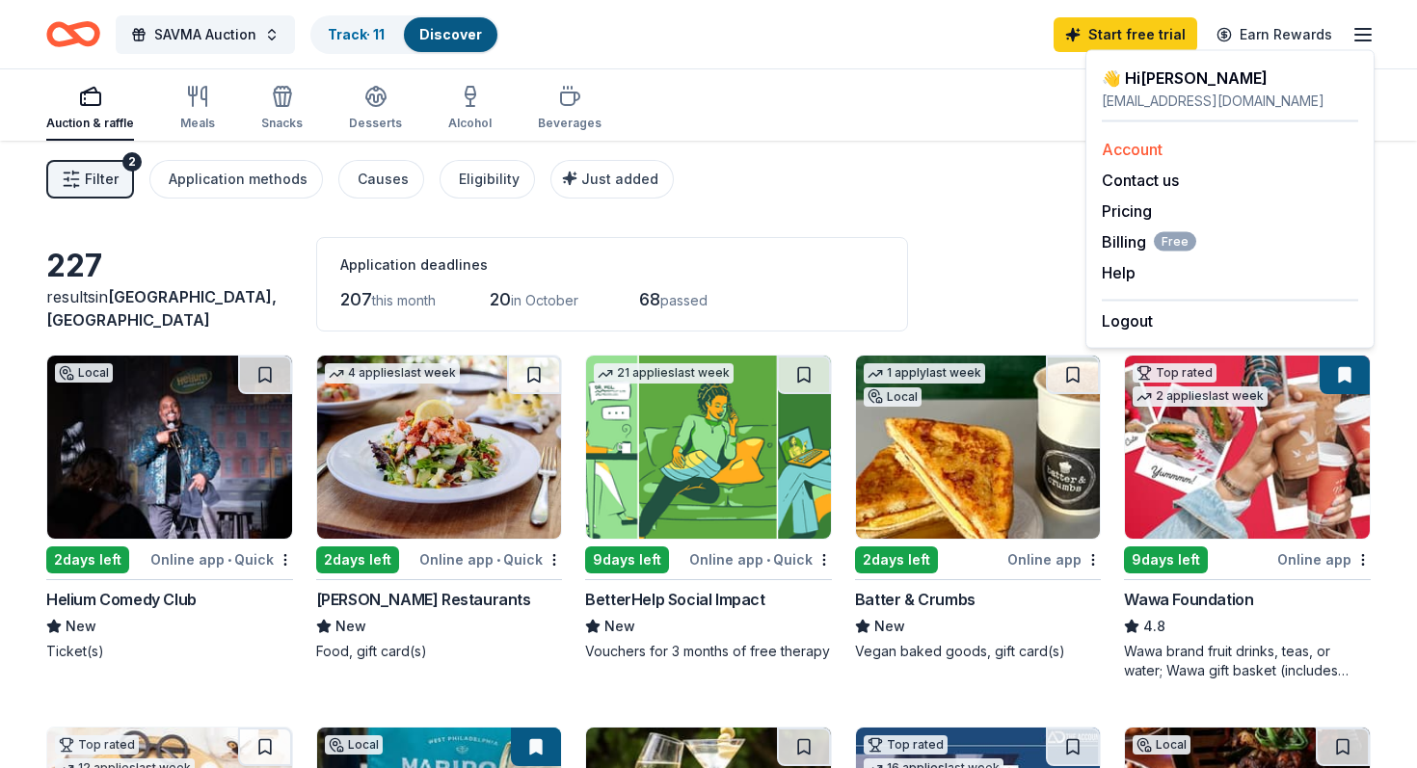
click at [1156, 148] on link "Account" at bounding box center [1132, 149] width 61 height 19
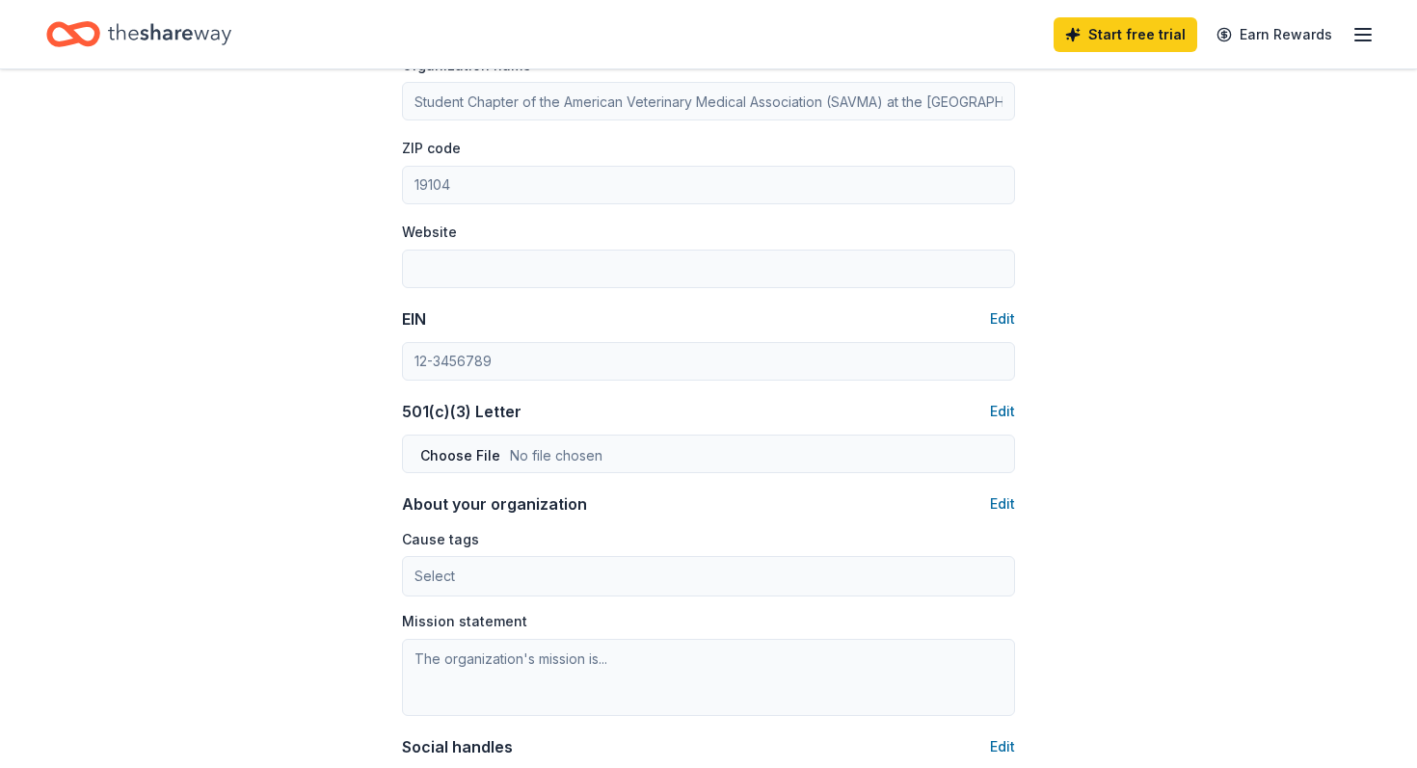
scroll to position [1161, 0]
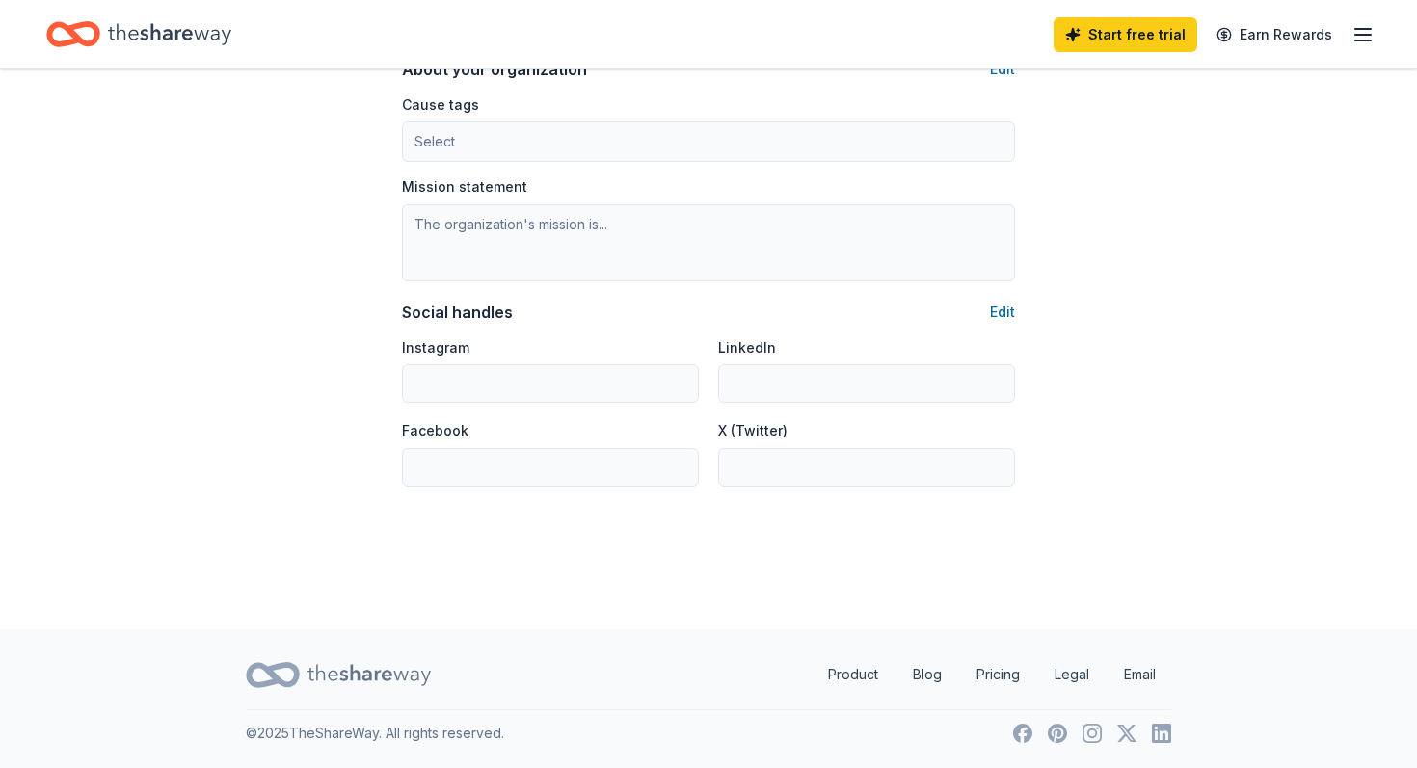
click at [1365, 41] on icon "button" at bounding box center [1363, 34] width 23 height 23
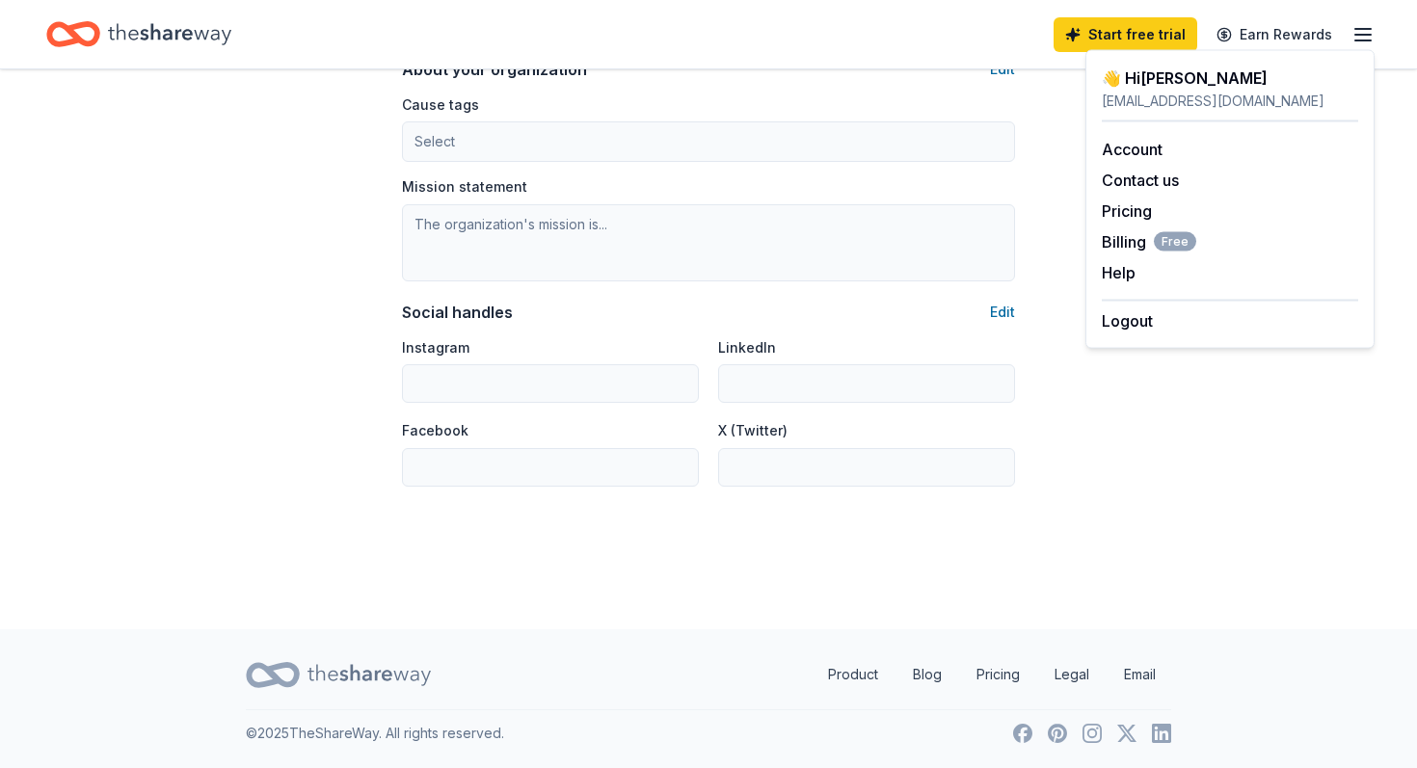
click at [55, 33] on icon "Home" at bounding box center [73, 34] width 54 height 45
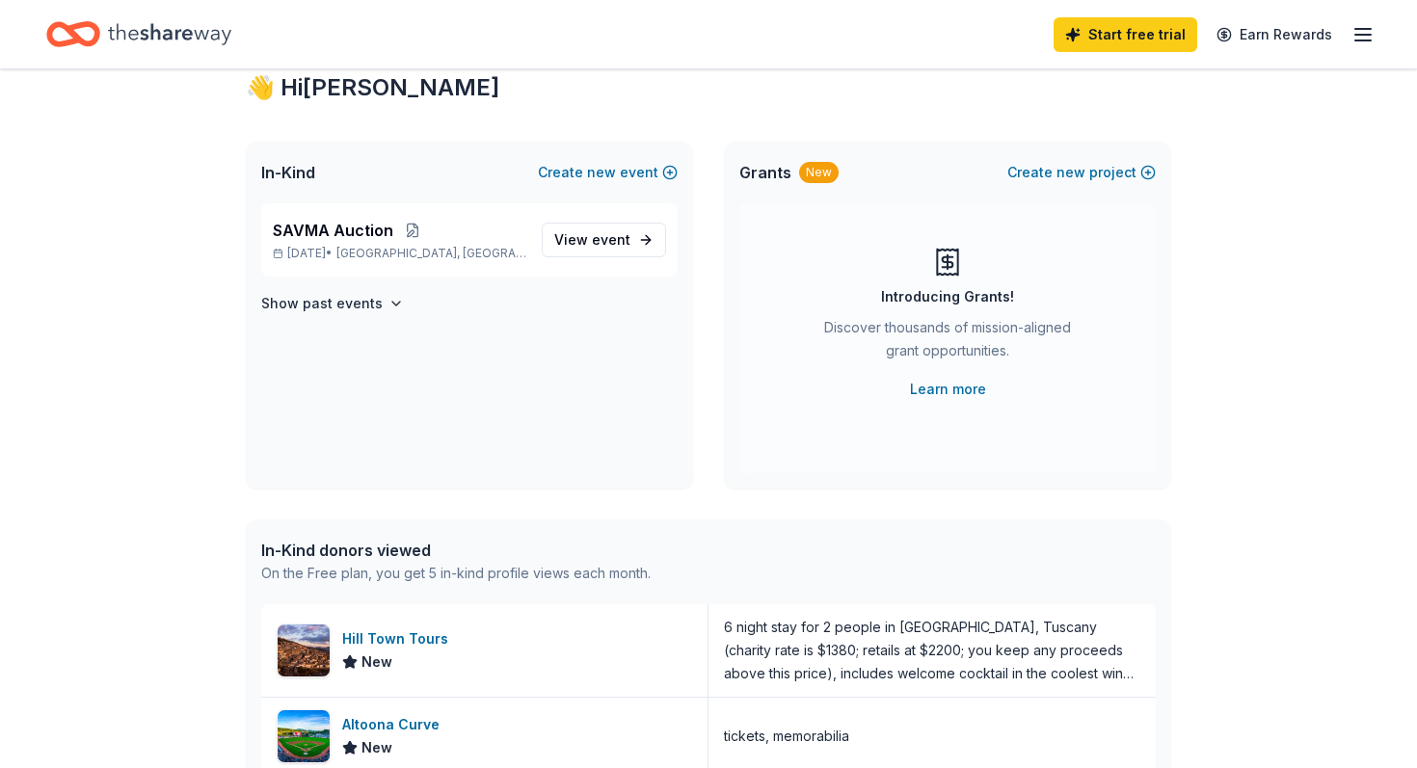
scroll to position [73, 0]
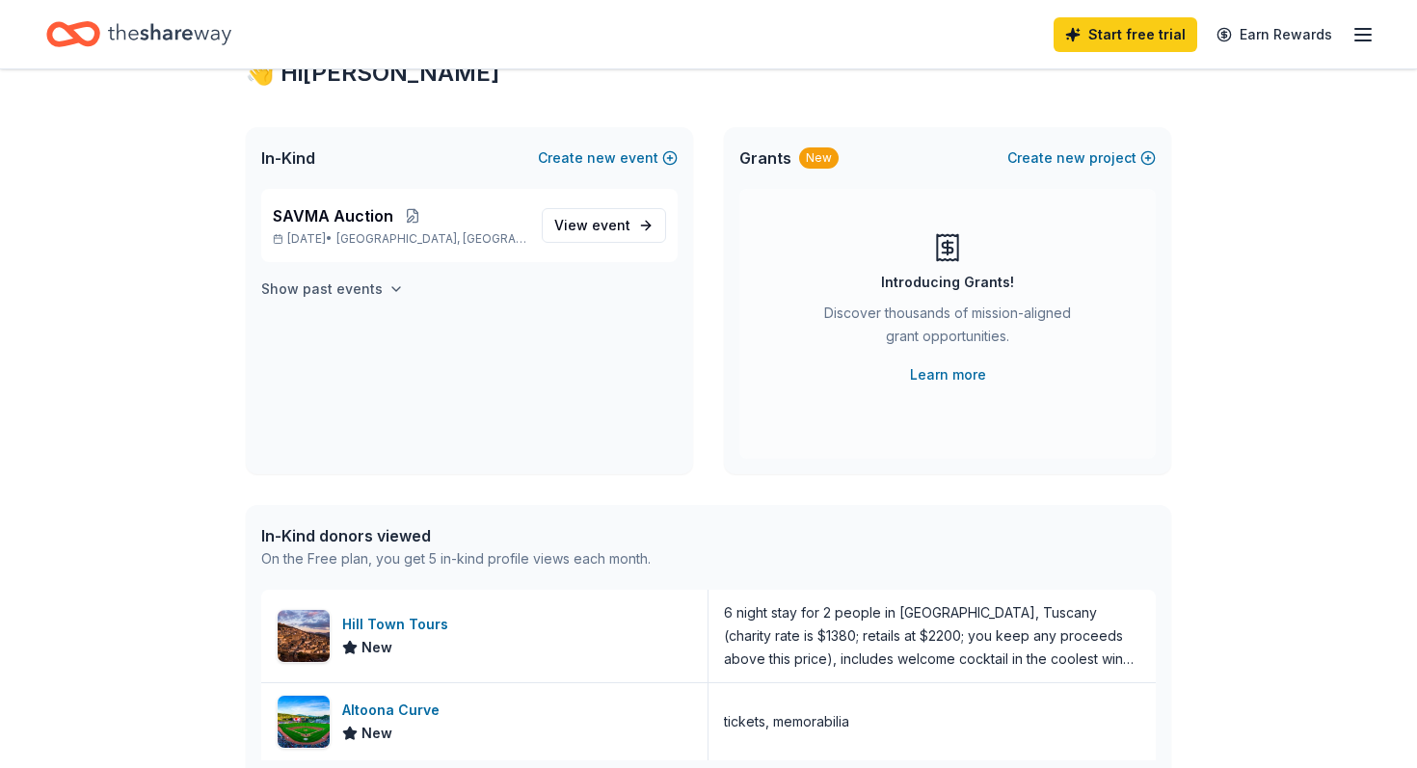
click at [371, 299] on h4 "Show past events" at bounding box center [321, 289] width 121 height 23
click at [367, 348] on div "SAVMA Auction Oct 26, 2024 • Philadelphia, PA" at bounding box center [400, 345] width 254 height 42
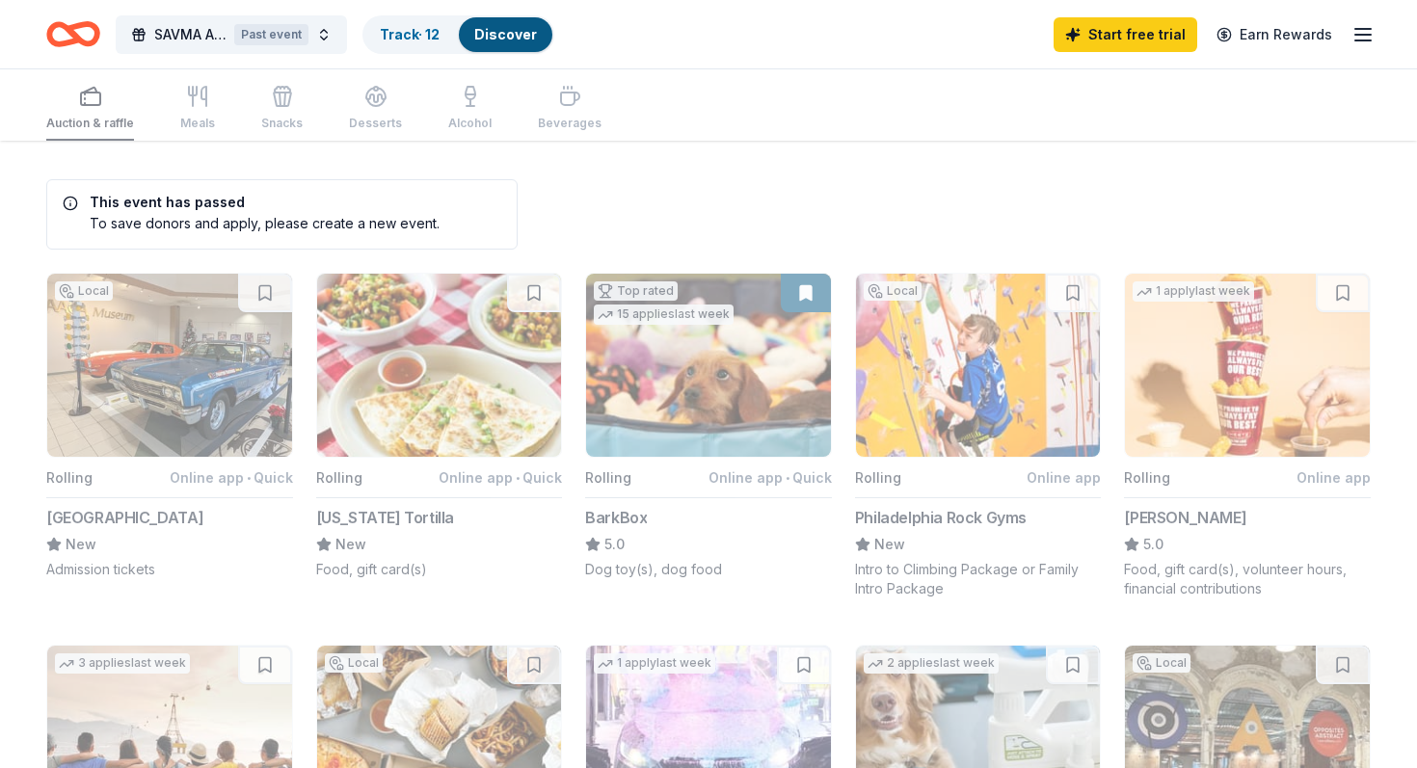
click at [65, 36] on icon "Home" at bounding box center [73, 34] width 54 height 45
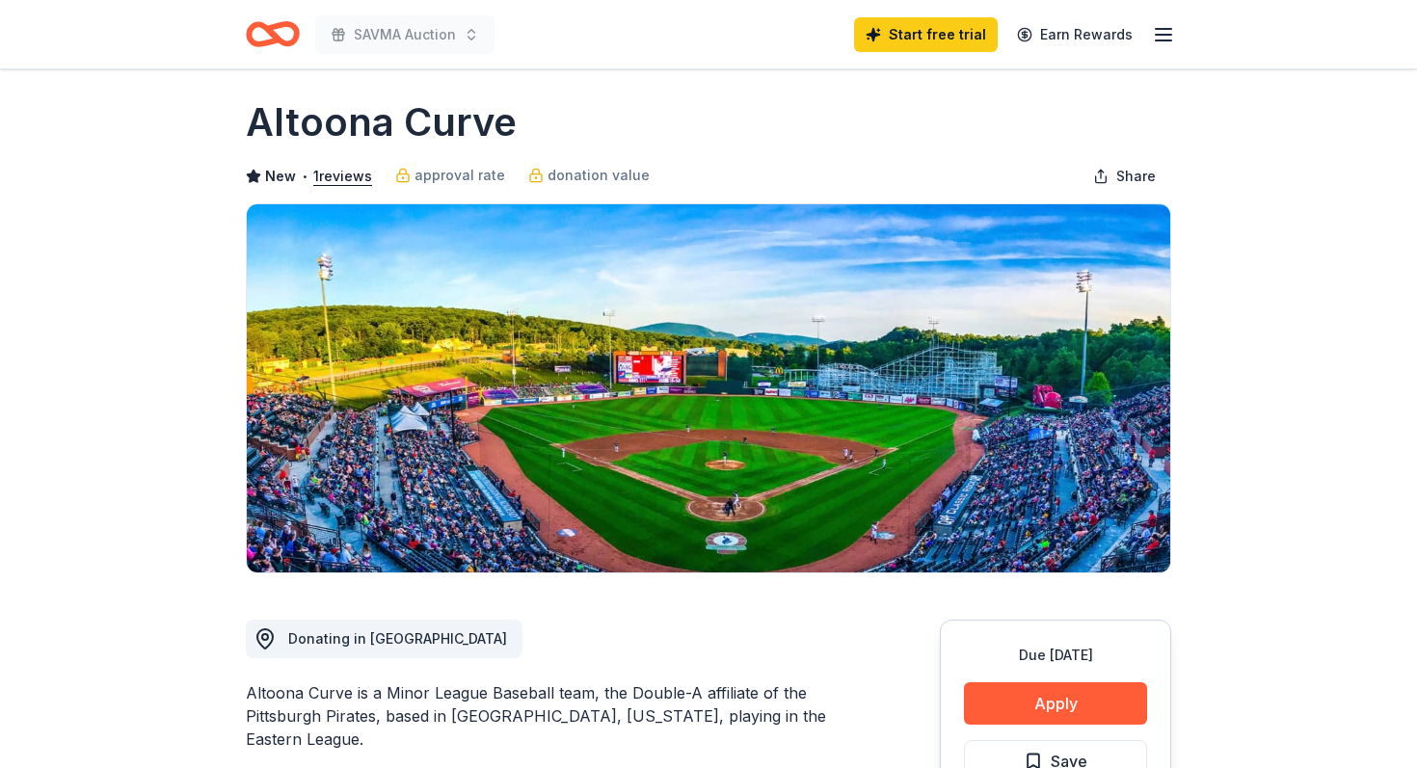
scroll to position [15, 0]
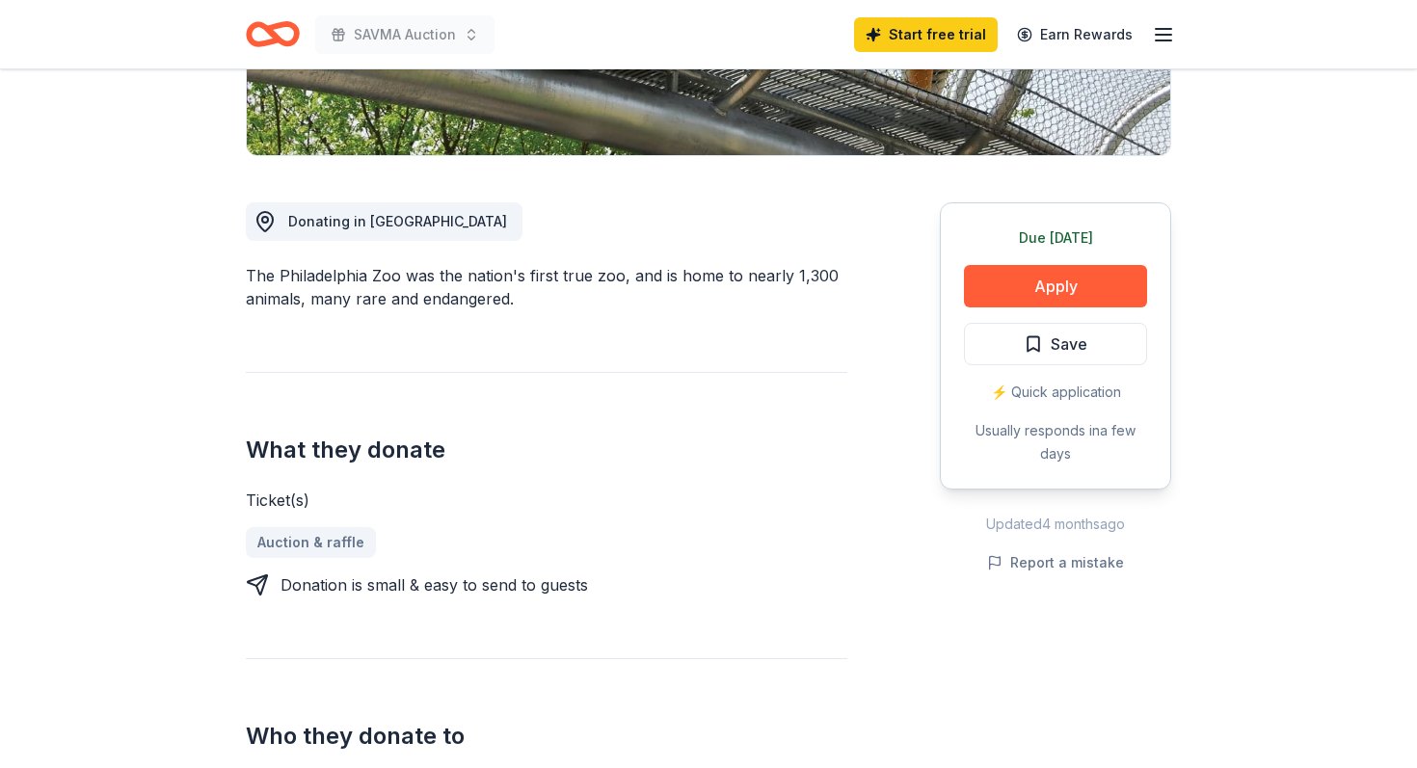
scroll to position [431, 0]
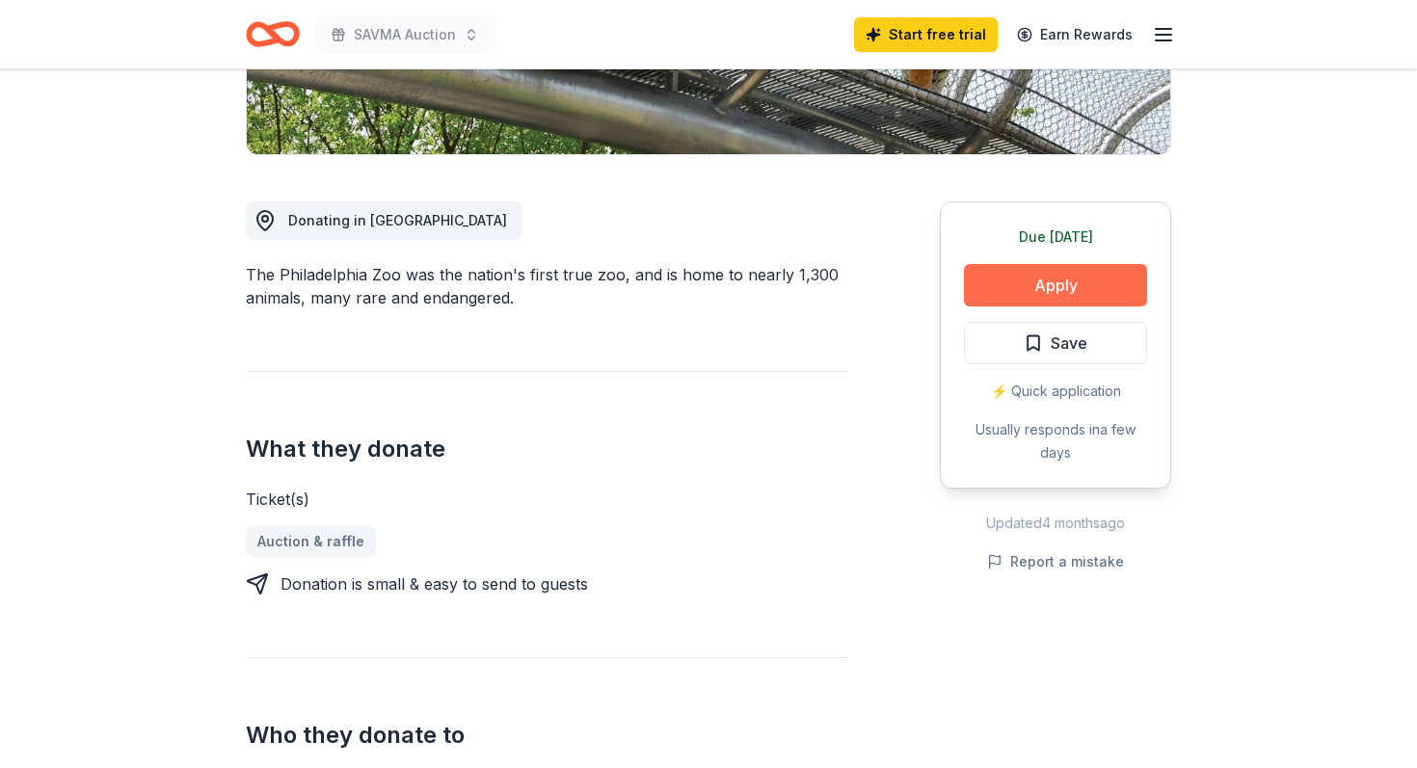
click at [1049, 286] on button "Apply" at bounding box center [1055, 285] width 183 height 42
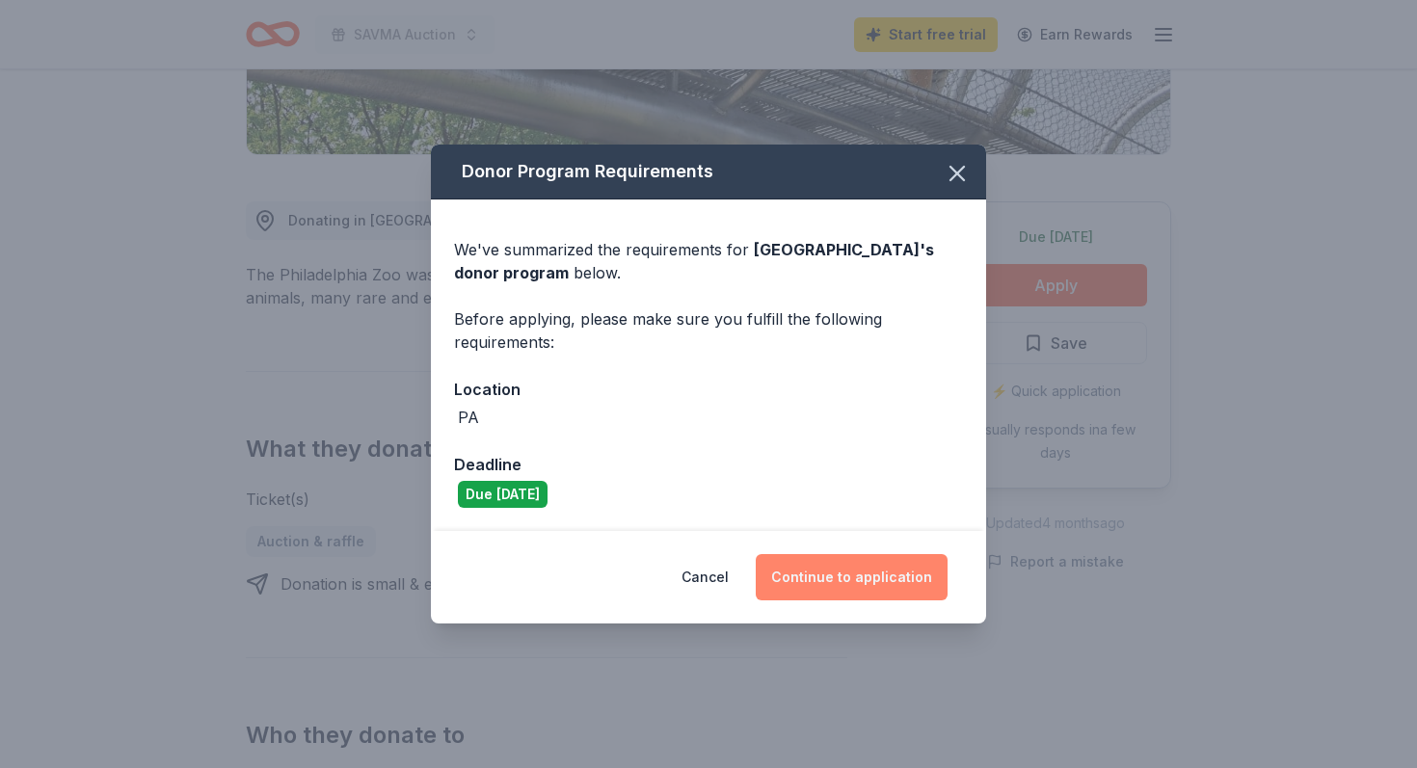
click at [844, 585] on button "Continue to application" at bounding box center [852, 577] width 192 height 46
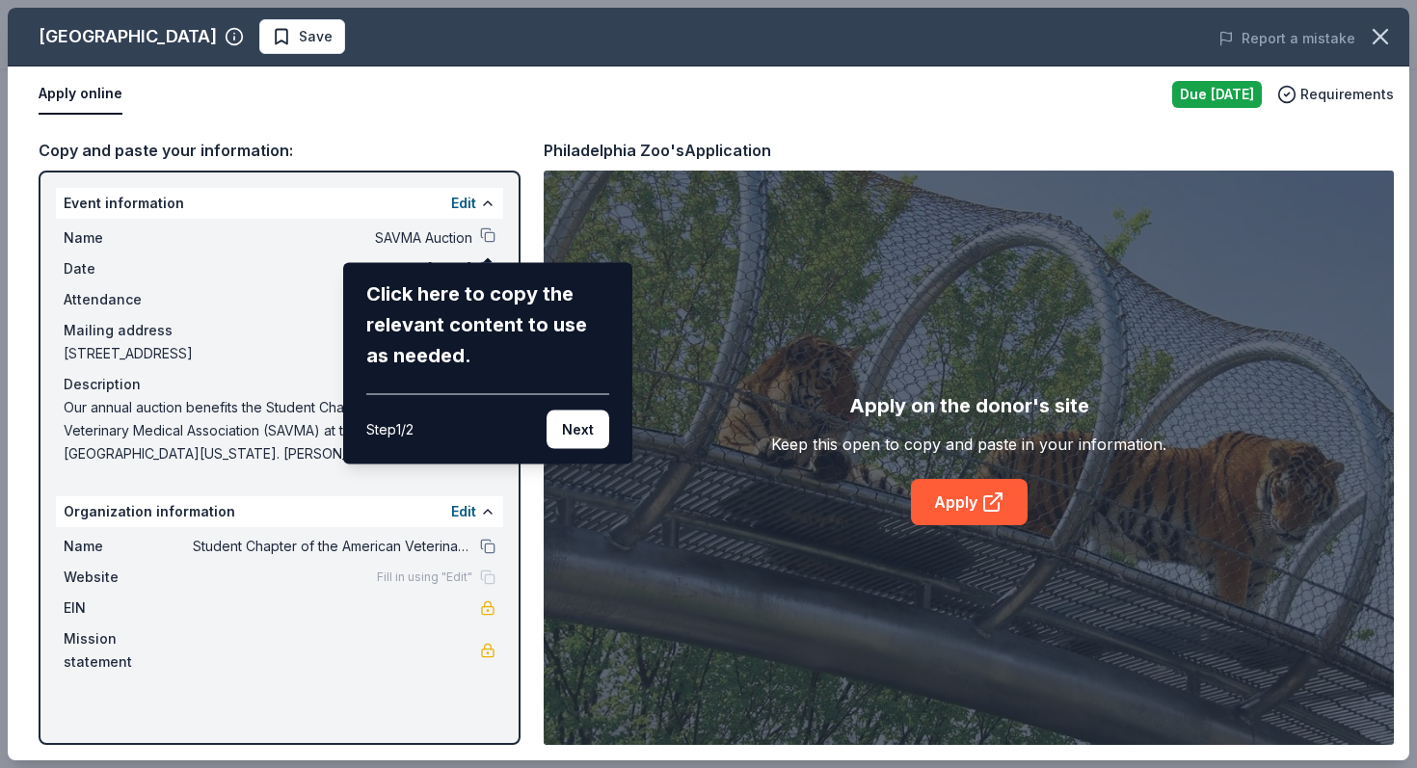
click at [498, 133] on div "Philadelphia Zoo Save Report a mistake Apply online Due [DATE] Requirements Cop…" at bounding box center [709, 384] width 1402 height 753
click at [572, 438] on button "Next" at bounding box center [578, 430] width 63 height 39
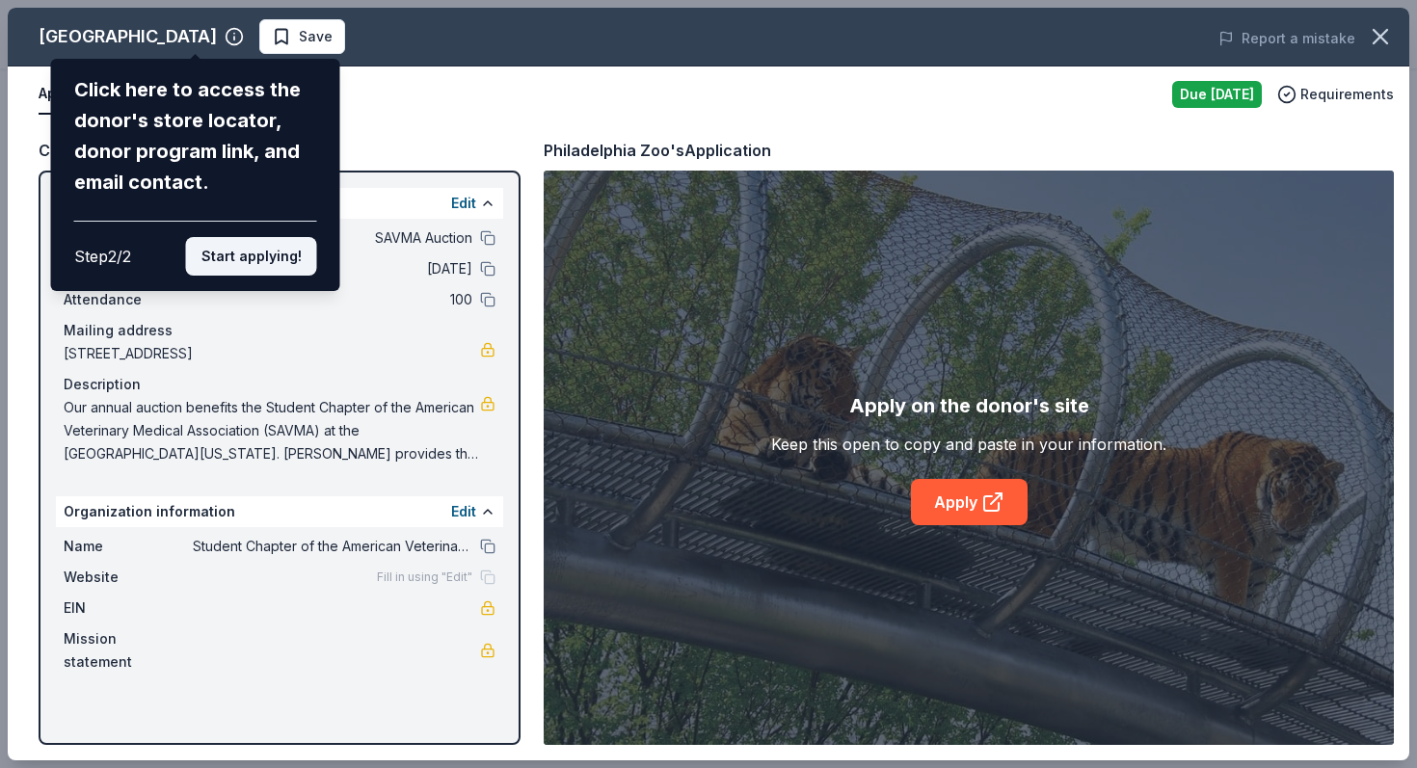
click at [261, 253] on button "Start applying!" at bounding box center [251, 256] width 131 height 39
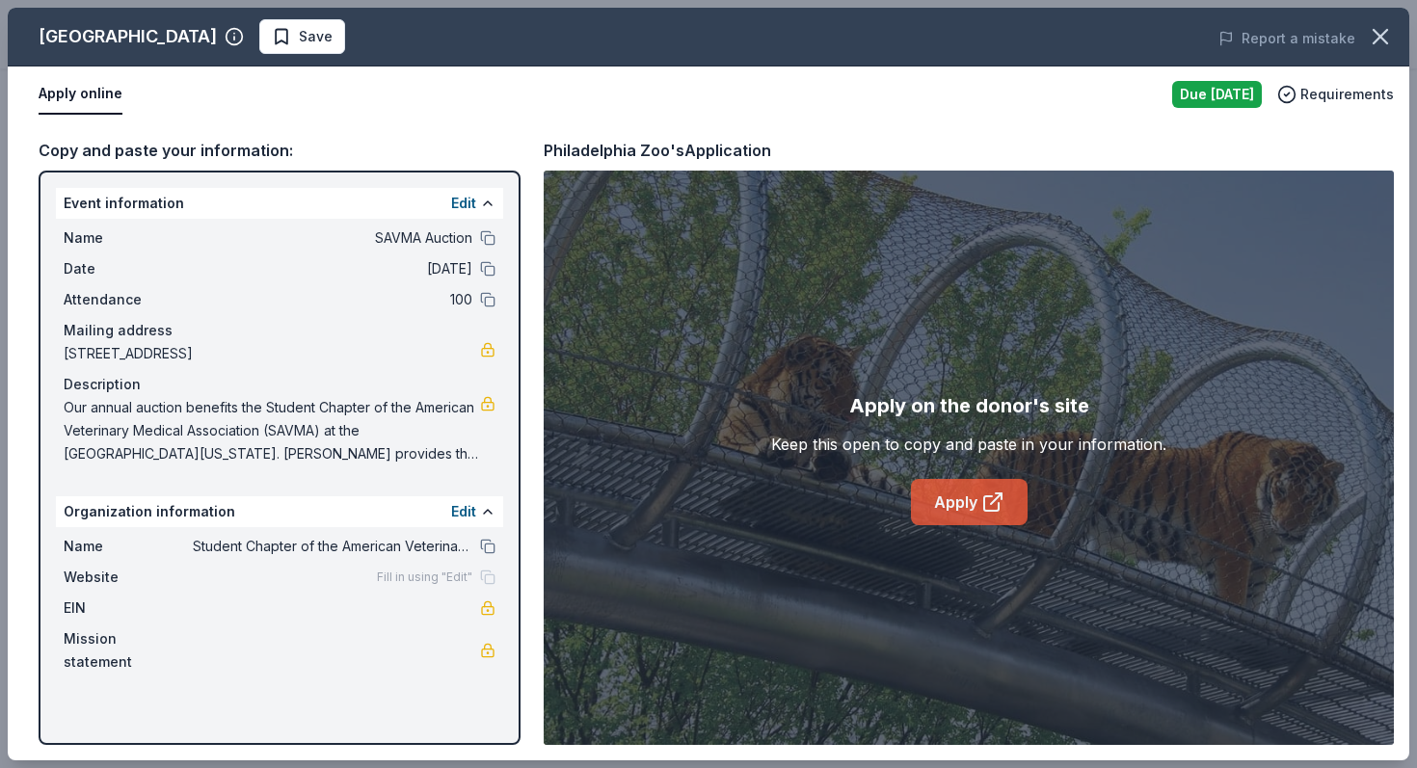
click at [985, 497] on icon at bounding box center [991, 504] width 14 height 14
